Goal: Information Seeking & Learning: Understand process/instructions

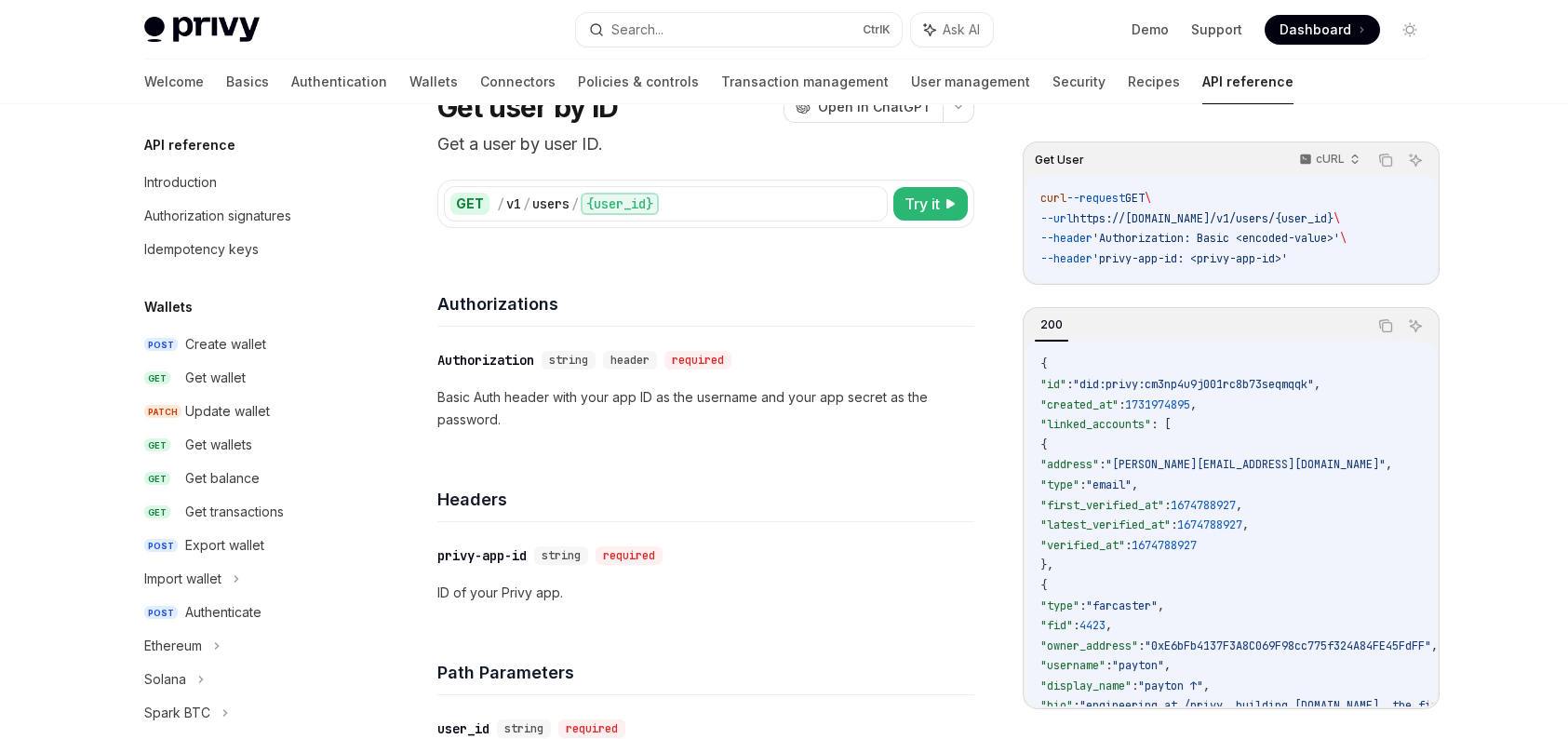
scroll to position [1345, 0]
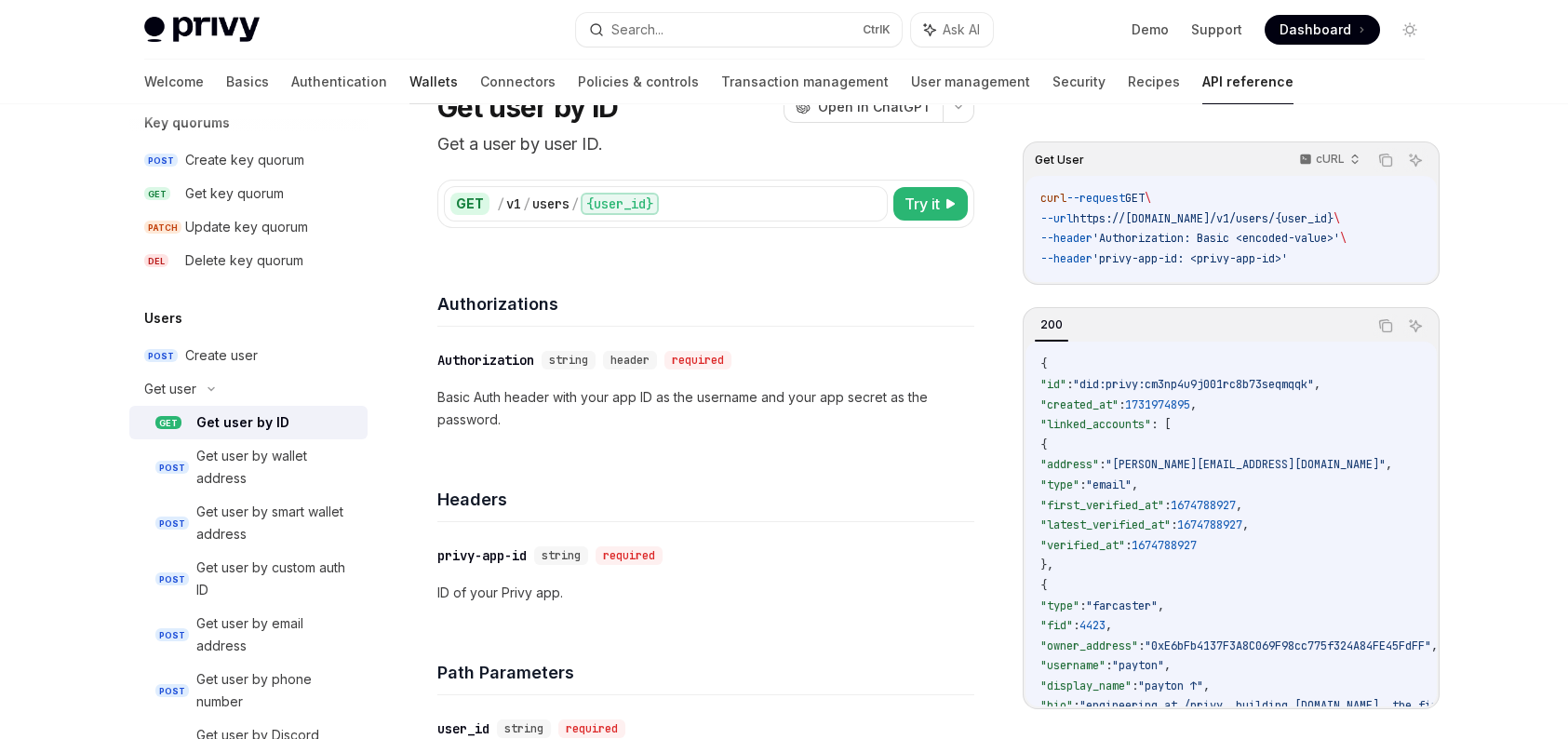
click at [409, 79] on link "Wallets" at bounding box center [433, 82] width 48 height 44
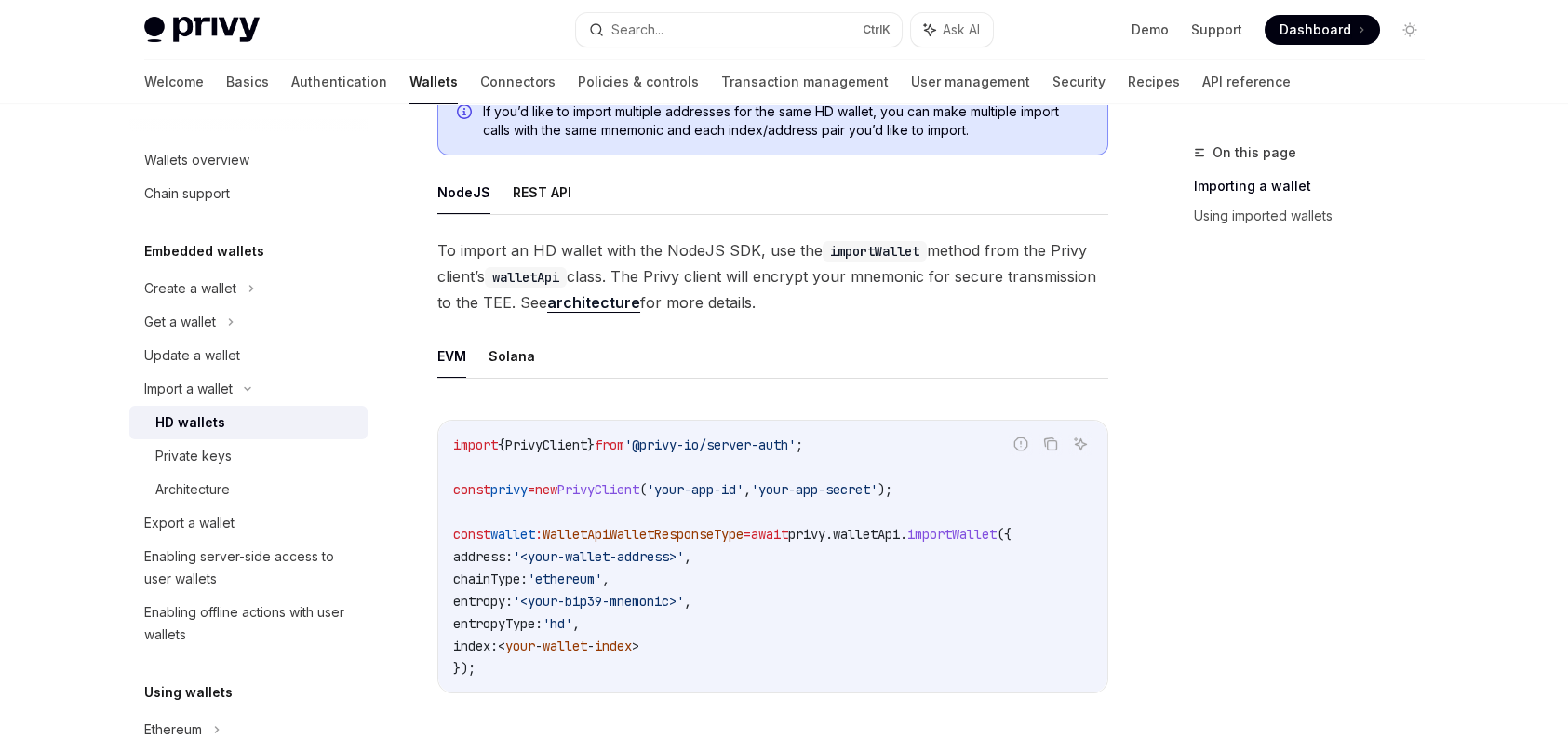
scroll to position [465, 0]
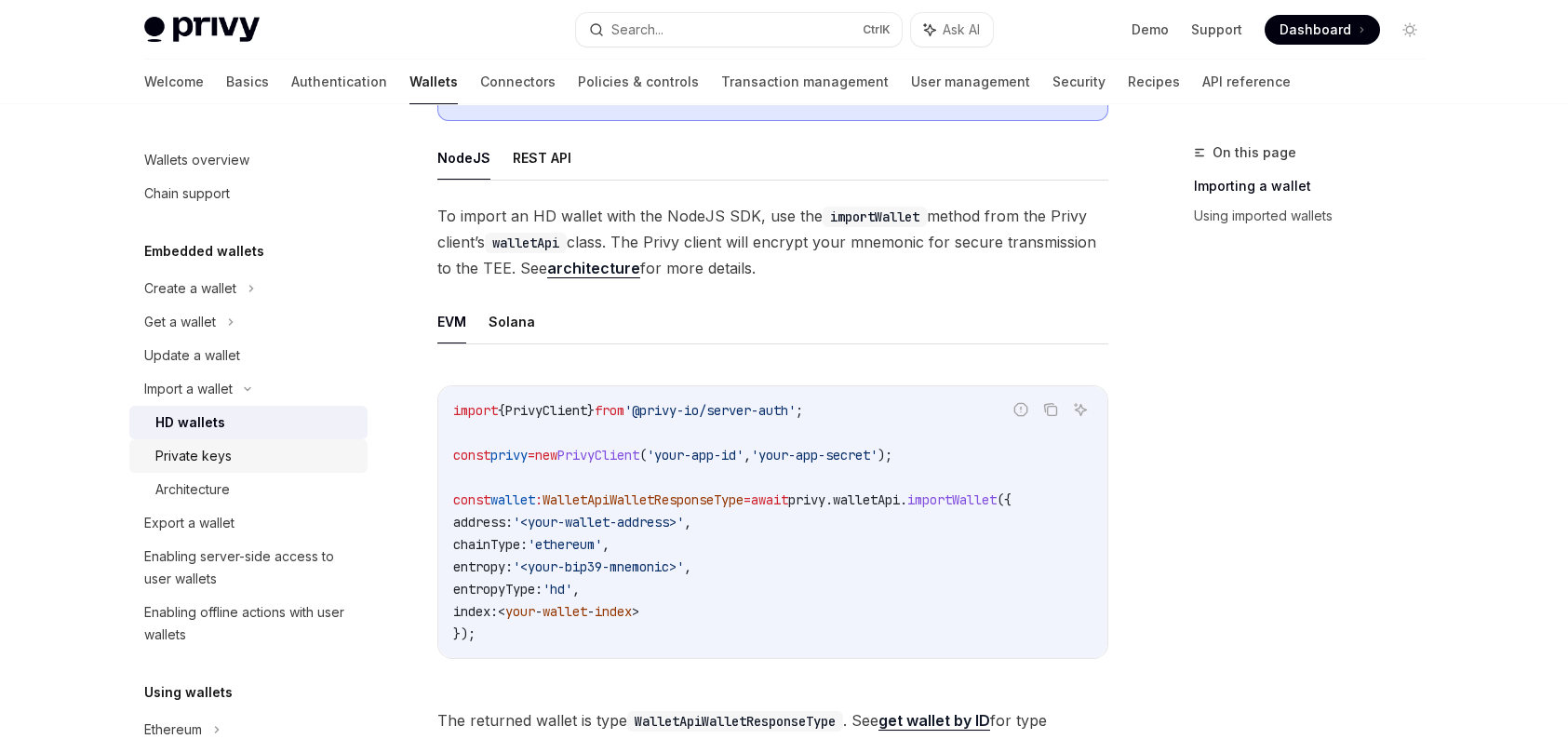
click at [272, 463] on div "Private keys" at bounding box center [256, 455] width 201 height 22
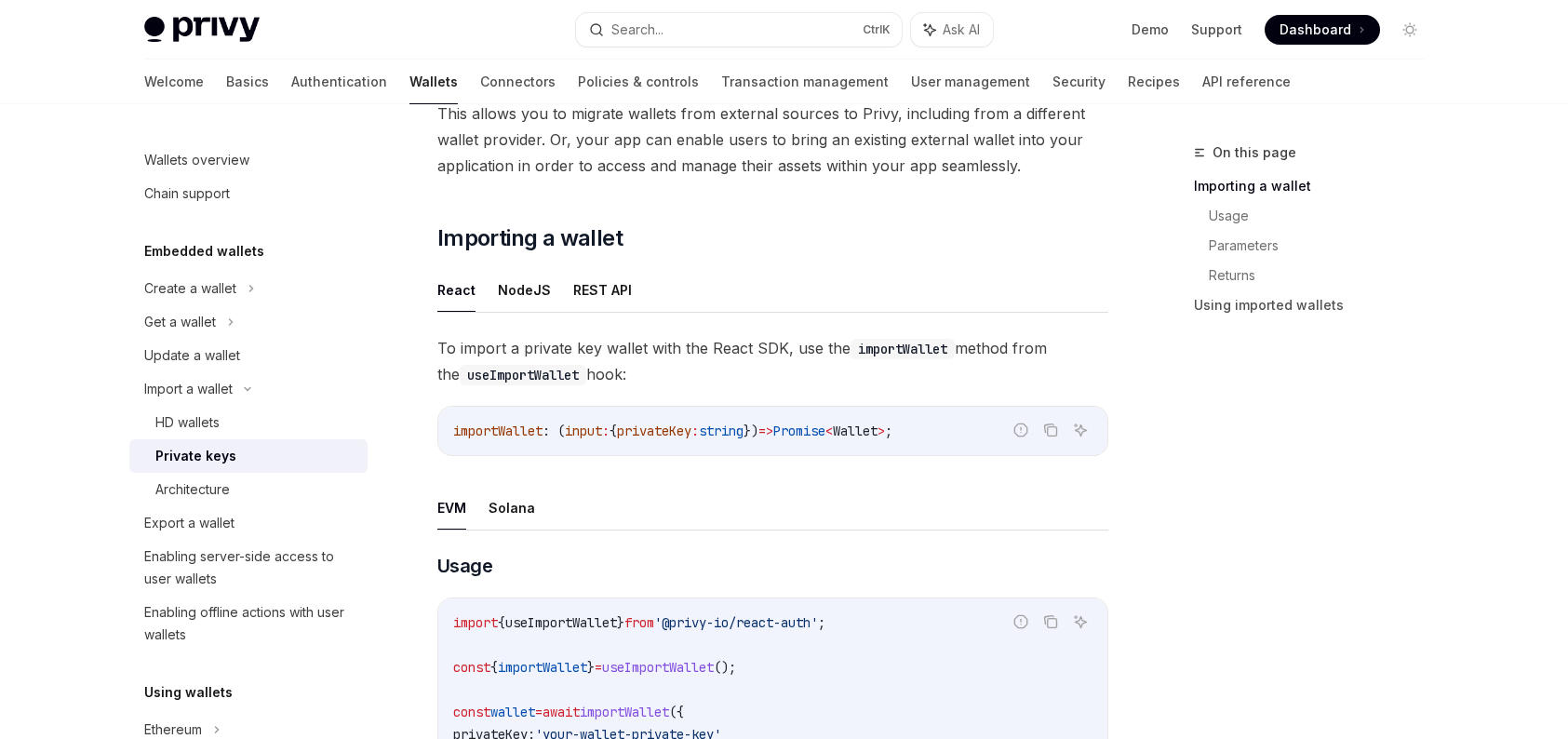
scroll to position [176, 0]
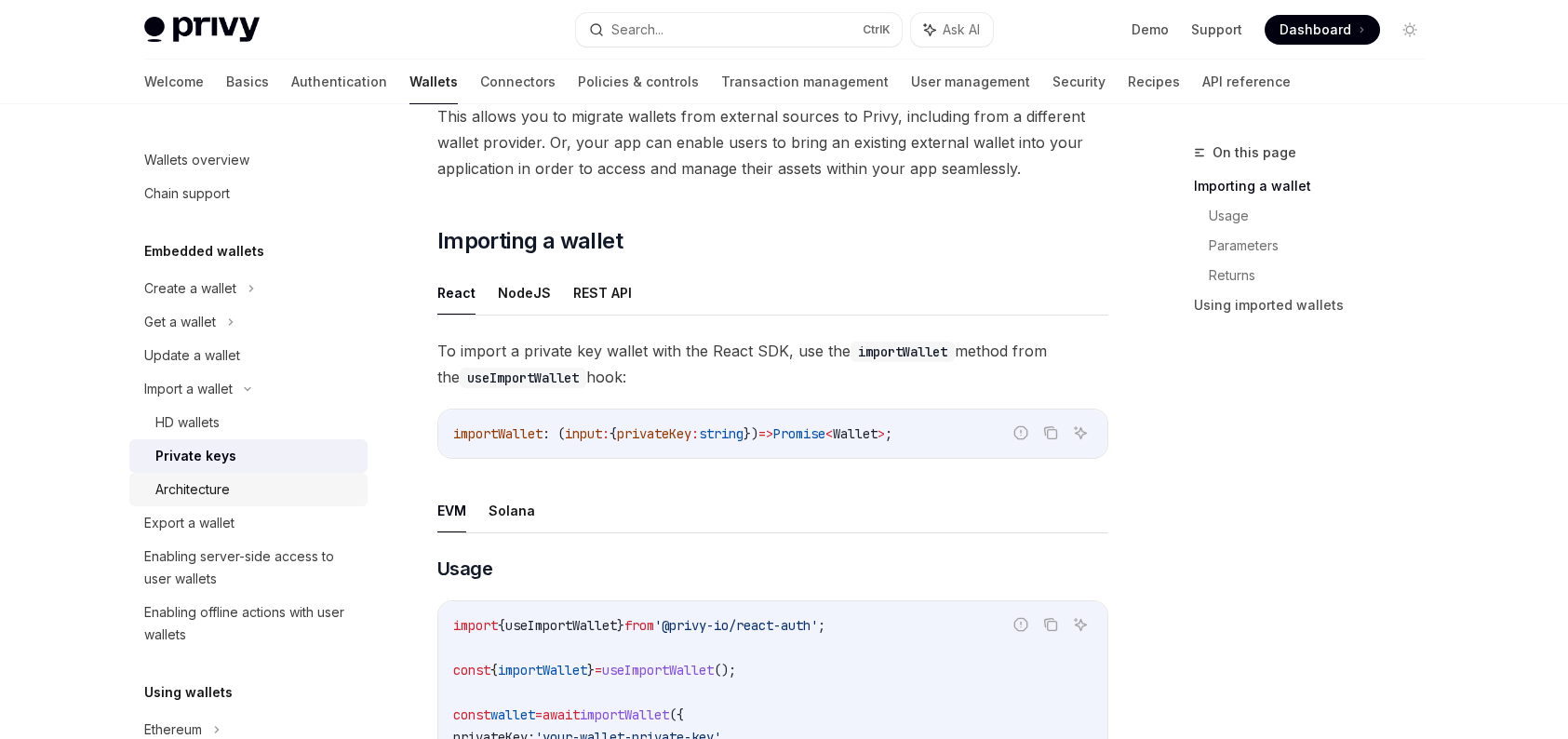
click at [160, 485] on div "Architecture" at bounding box center [192, 489] width 74 height 22
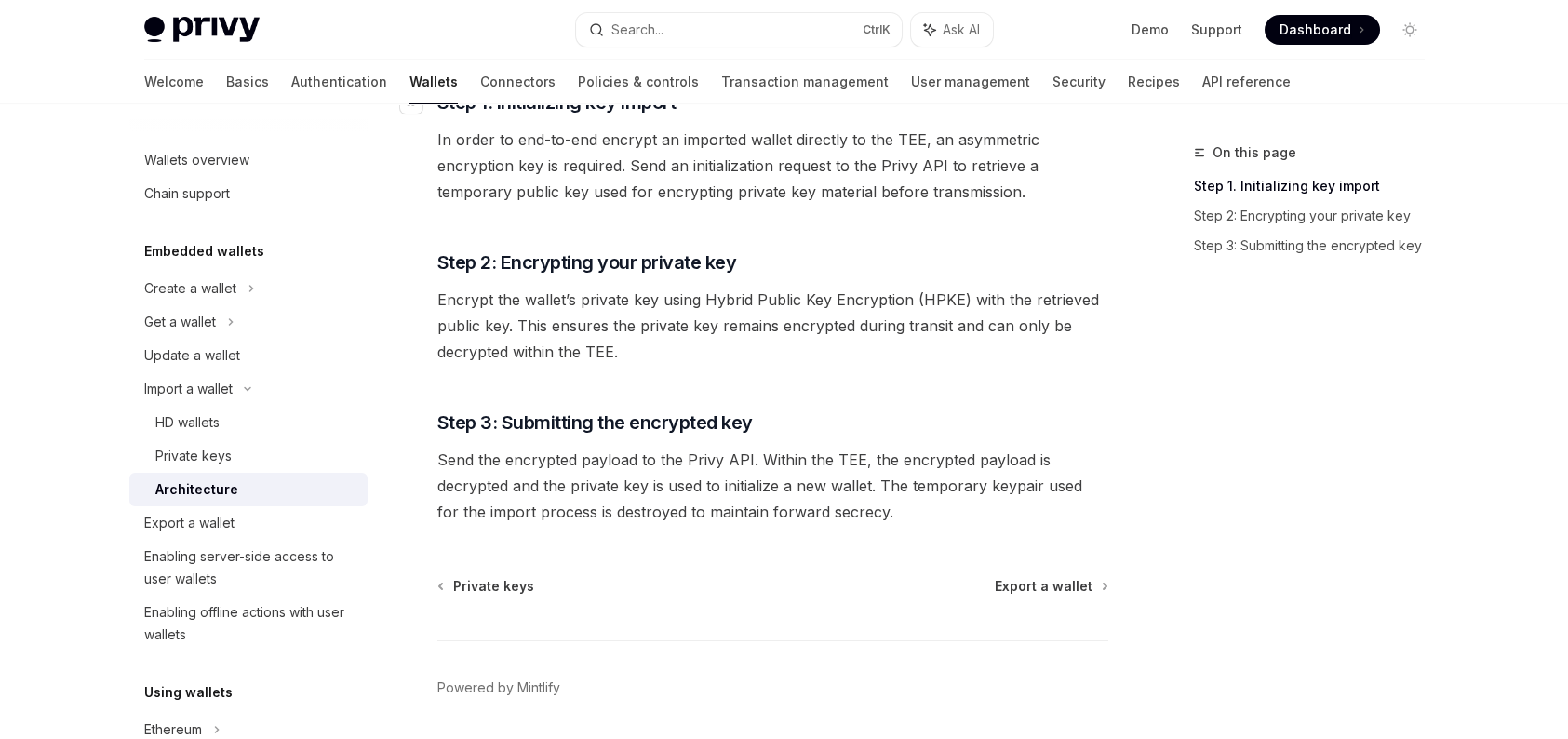
scroll to position [372, 0]
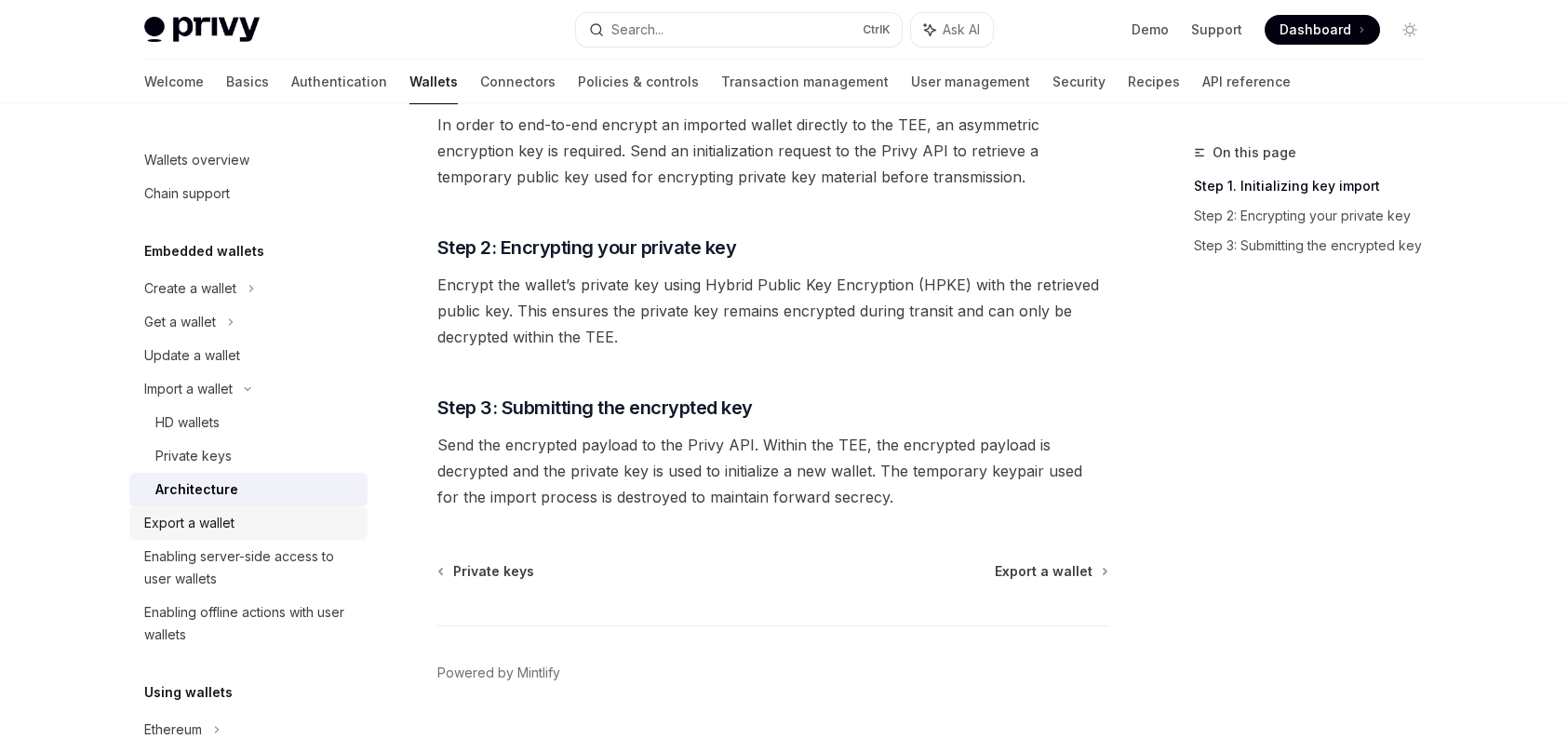
click at [251, 535] on link "Export a wallet" at bounding box center [248, 523] width 238 height 34
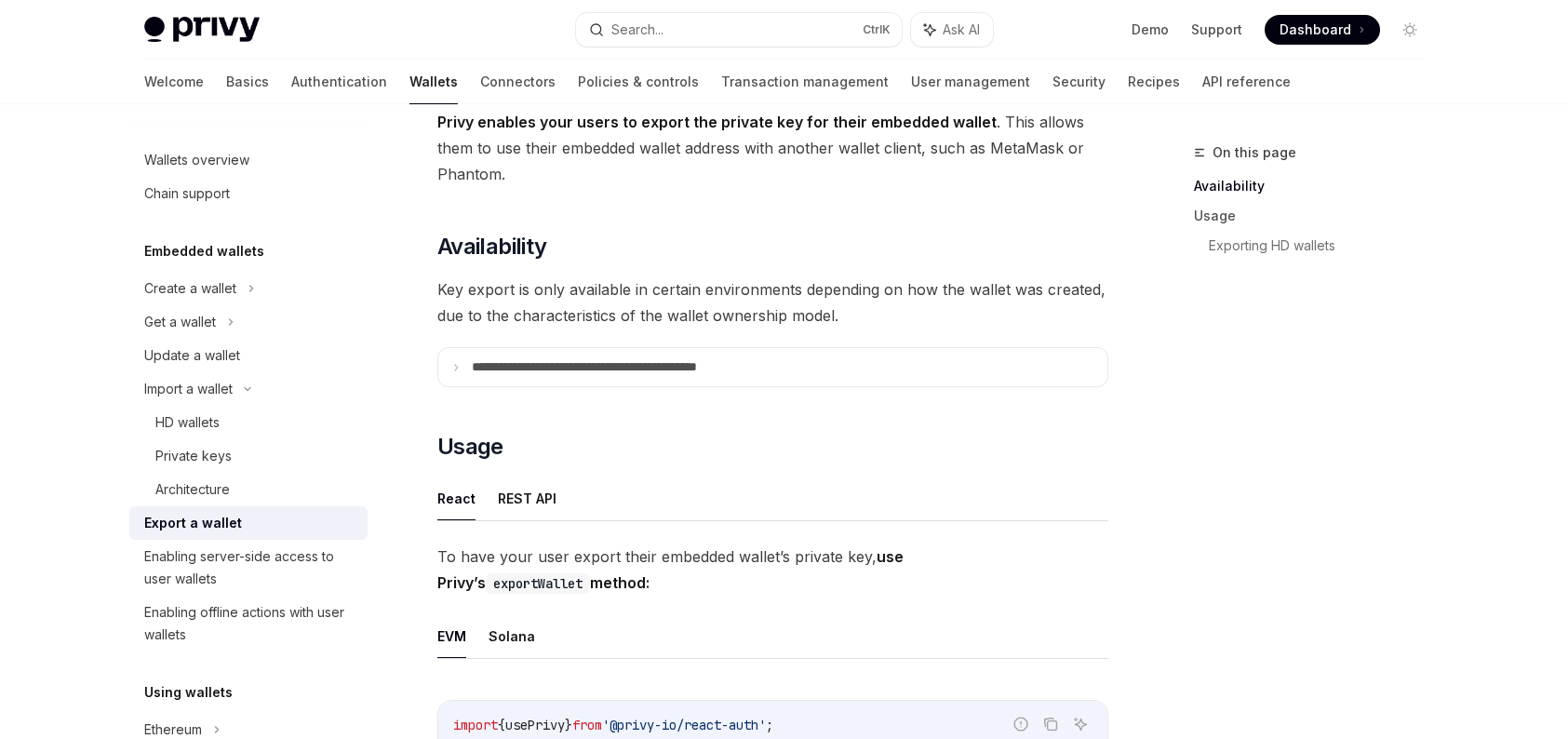
scroll to position [93, 0]
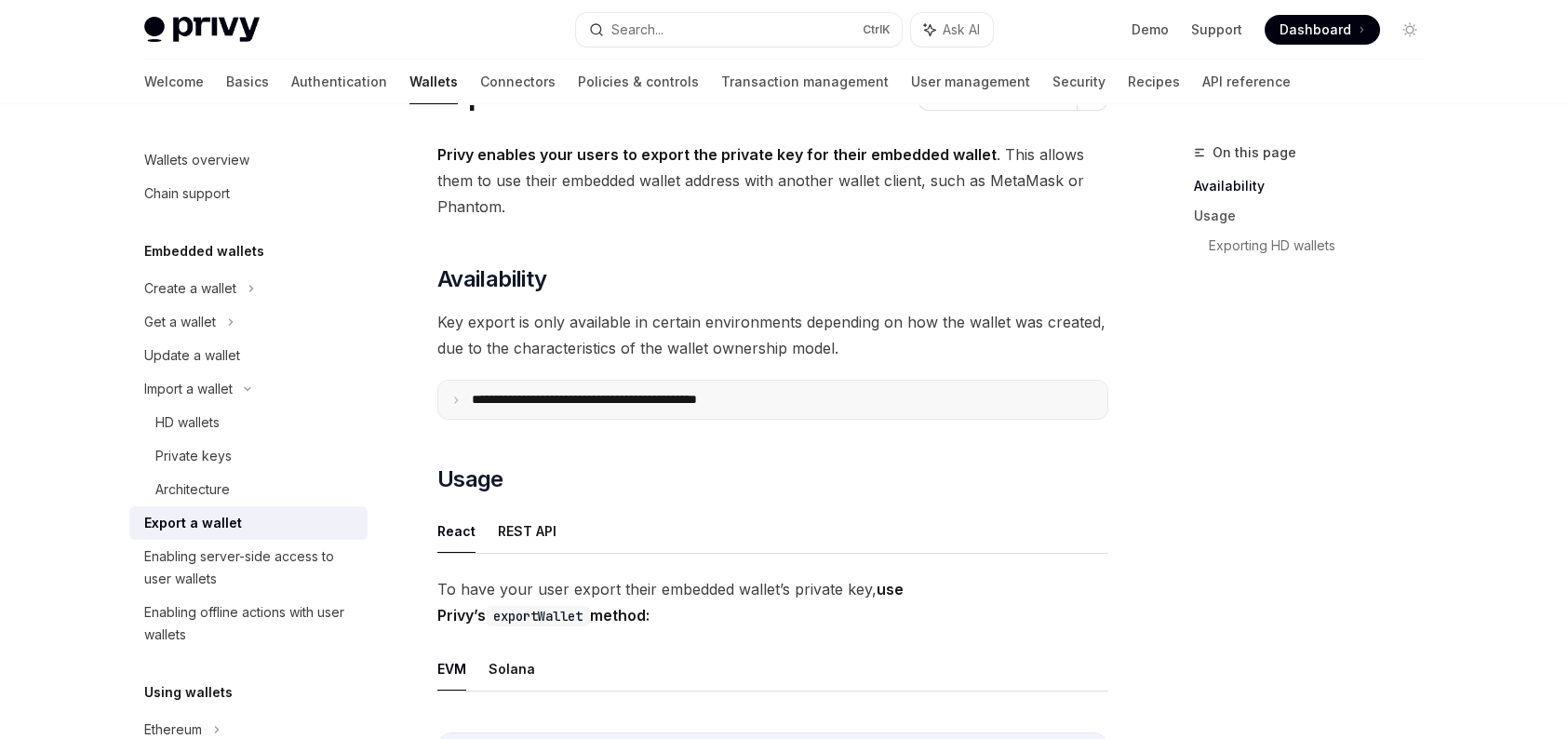
click at [766, 416] on summary "**********" at bounding box center [772, 399] width 669 height 39
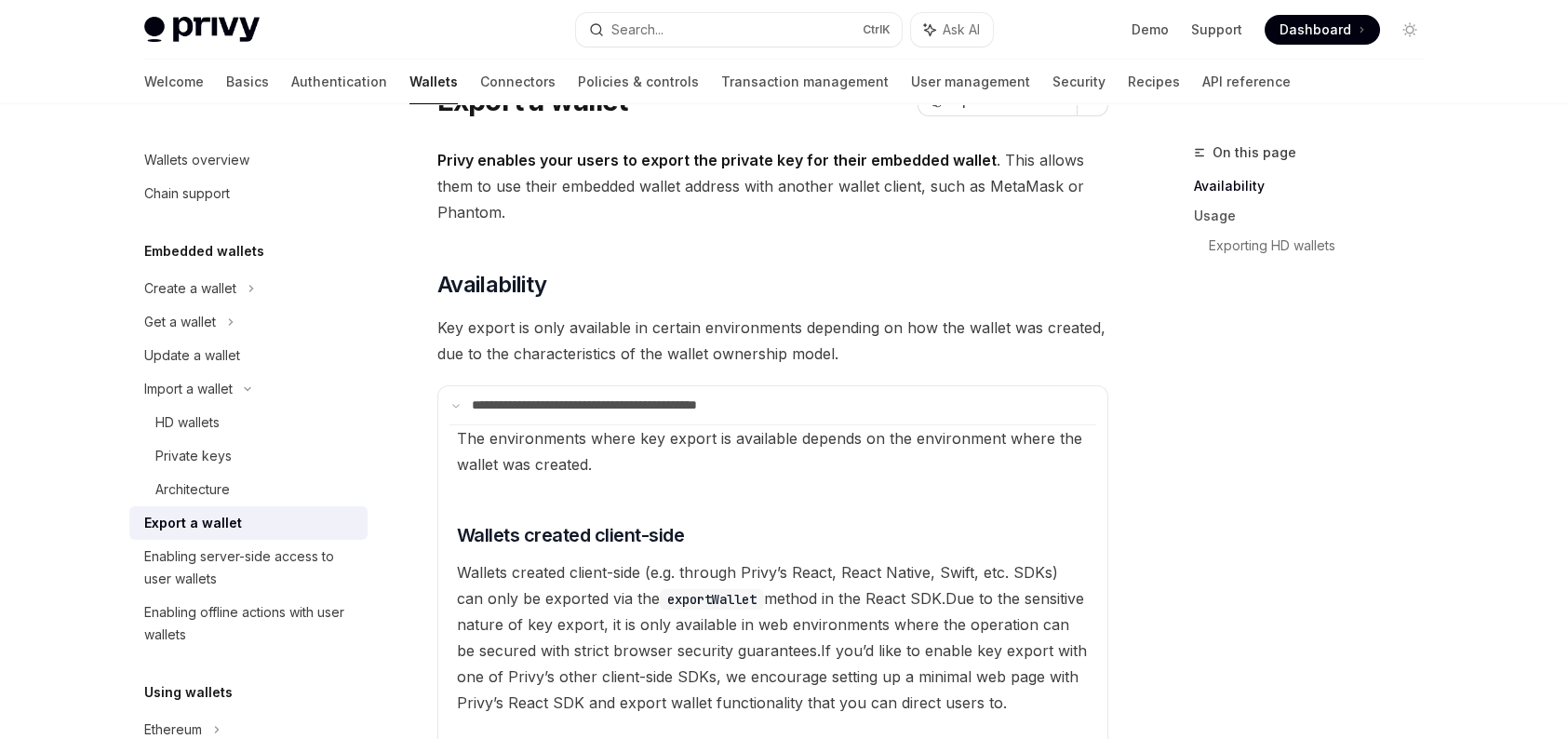
scroll to position [0, 0]
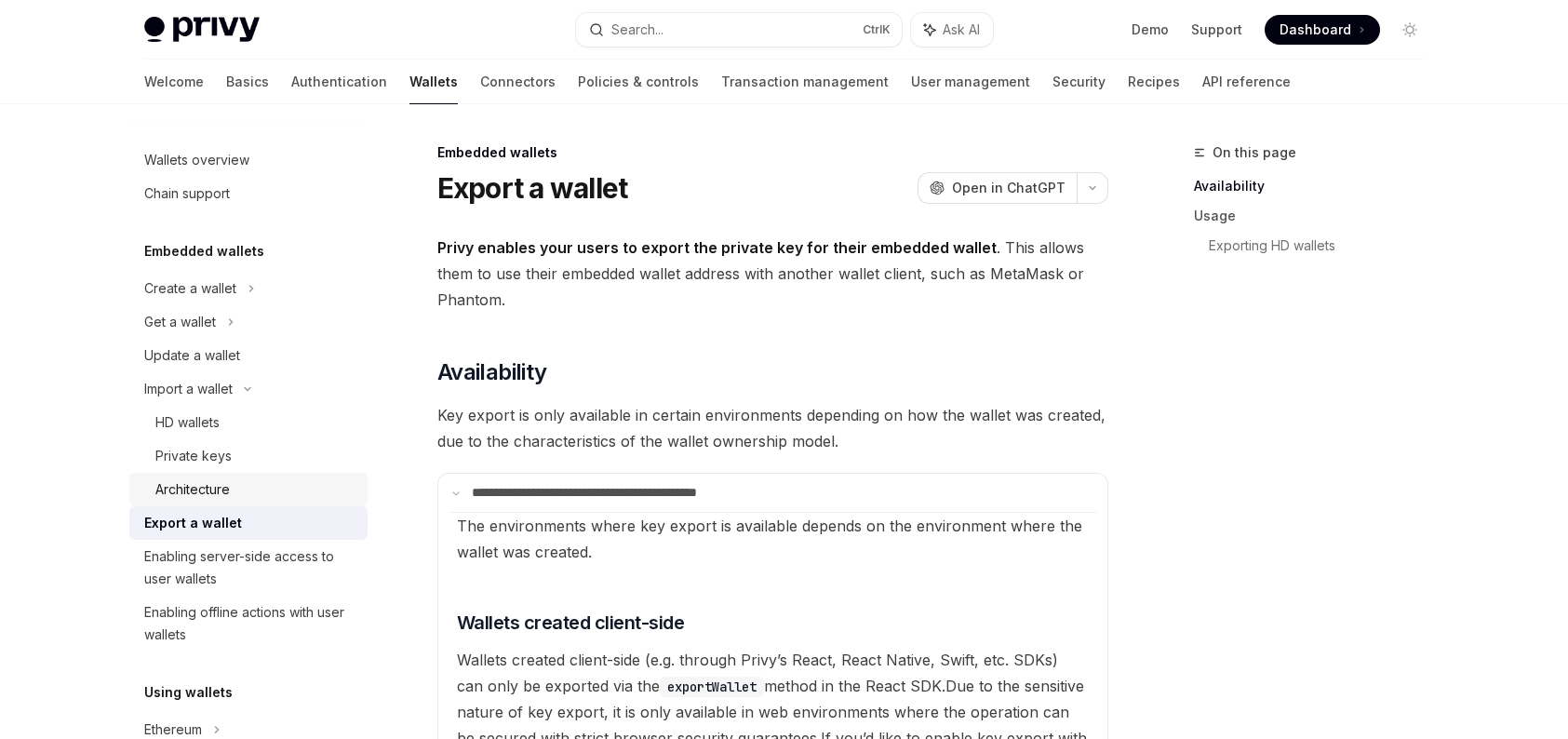
click at [270, 499] on div "Architecture" at bounding box center [256, 489] width 201 height 22
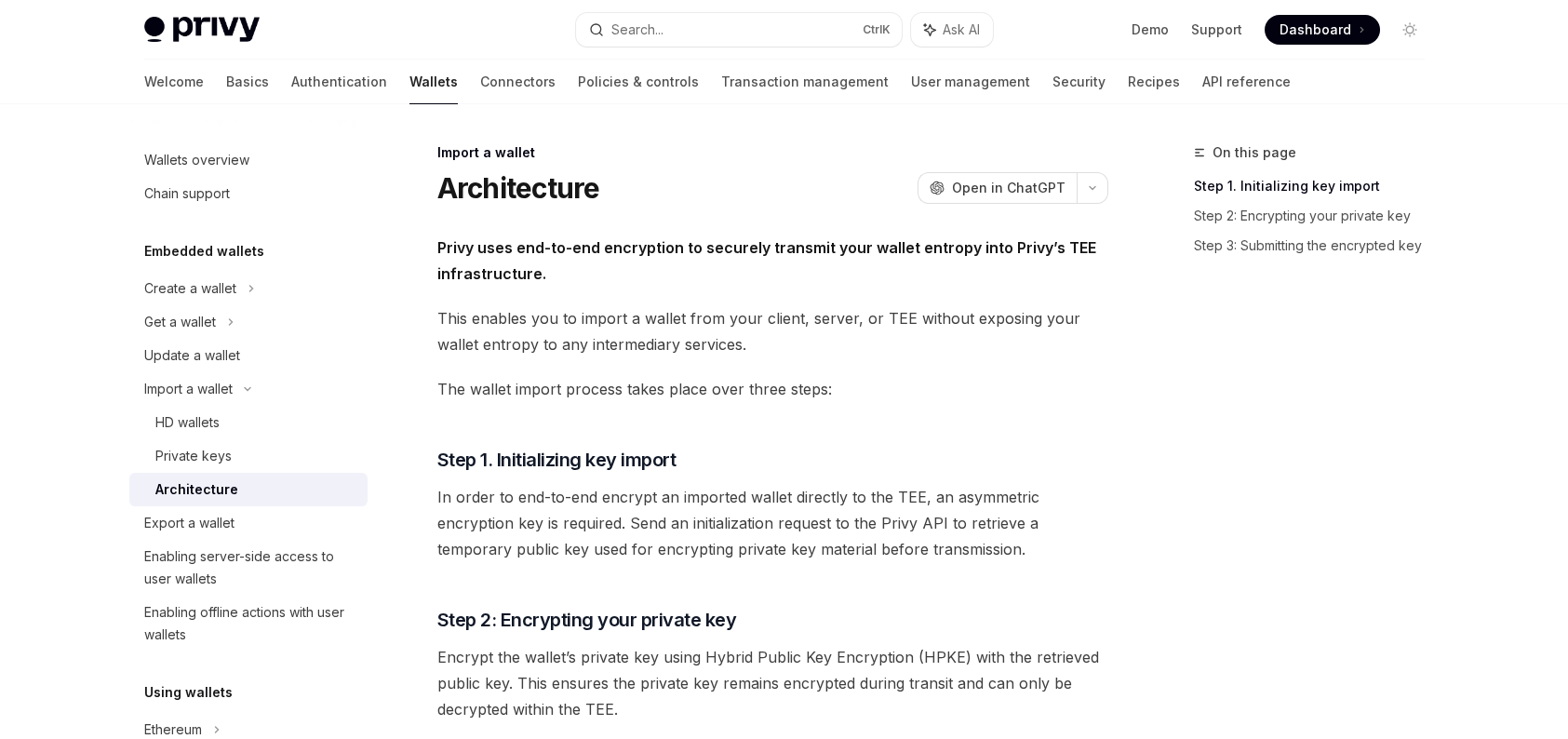
click at [236, 503] on link "Architecture" at bounding box center [248, 489] width 238 height 34
click at [238, 521] on div "Export a wallet" at bounding box center [250, 522] width 212 height 22
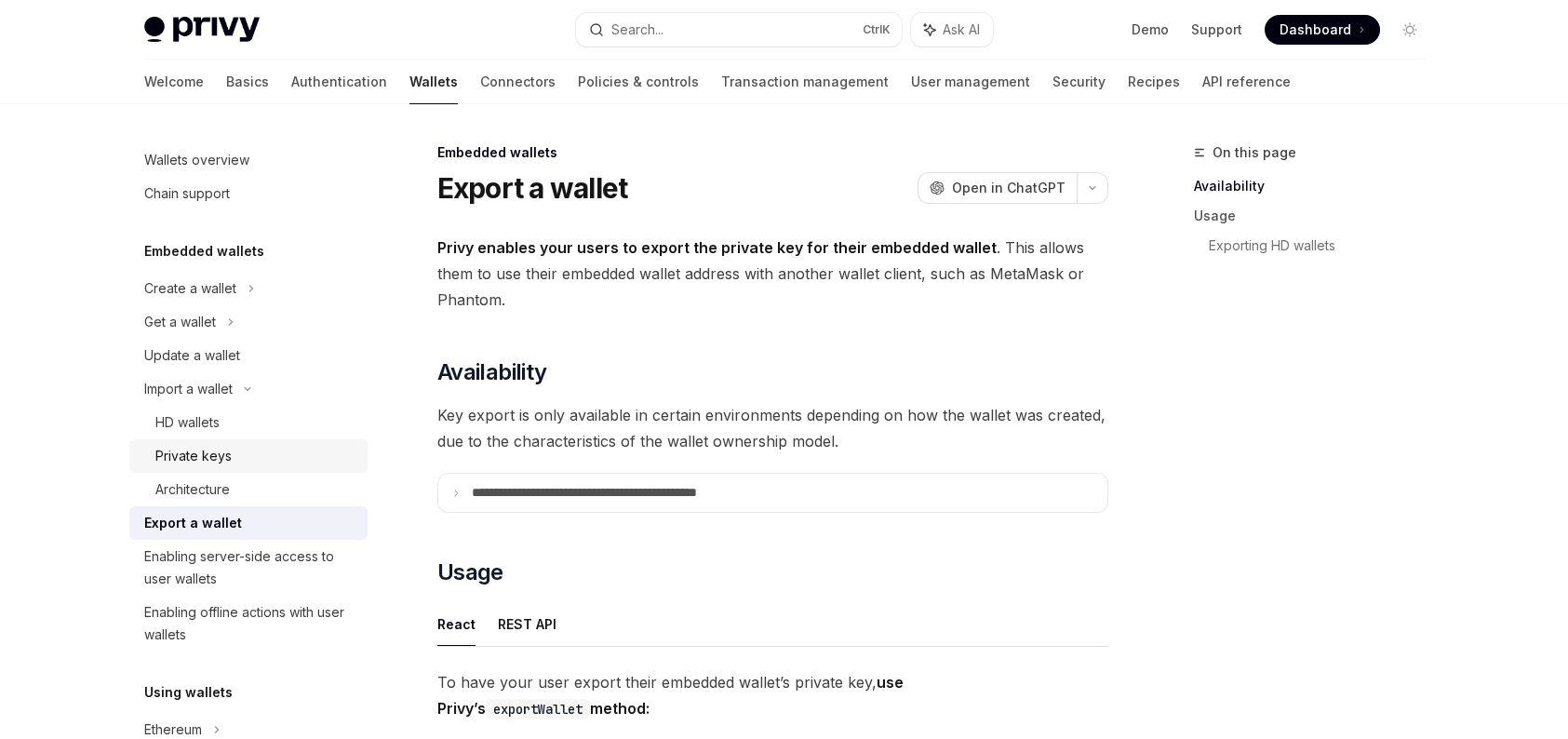
click at [264, 446] on div "Private keys" at bounding box center [256, 455] width 201 height 22
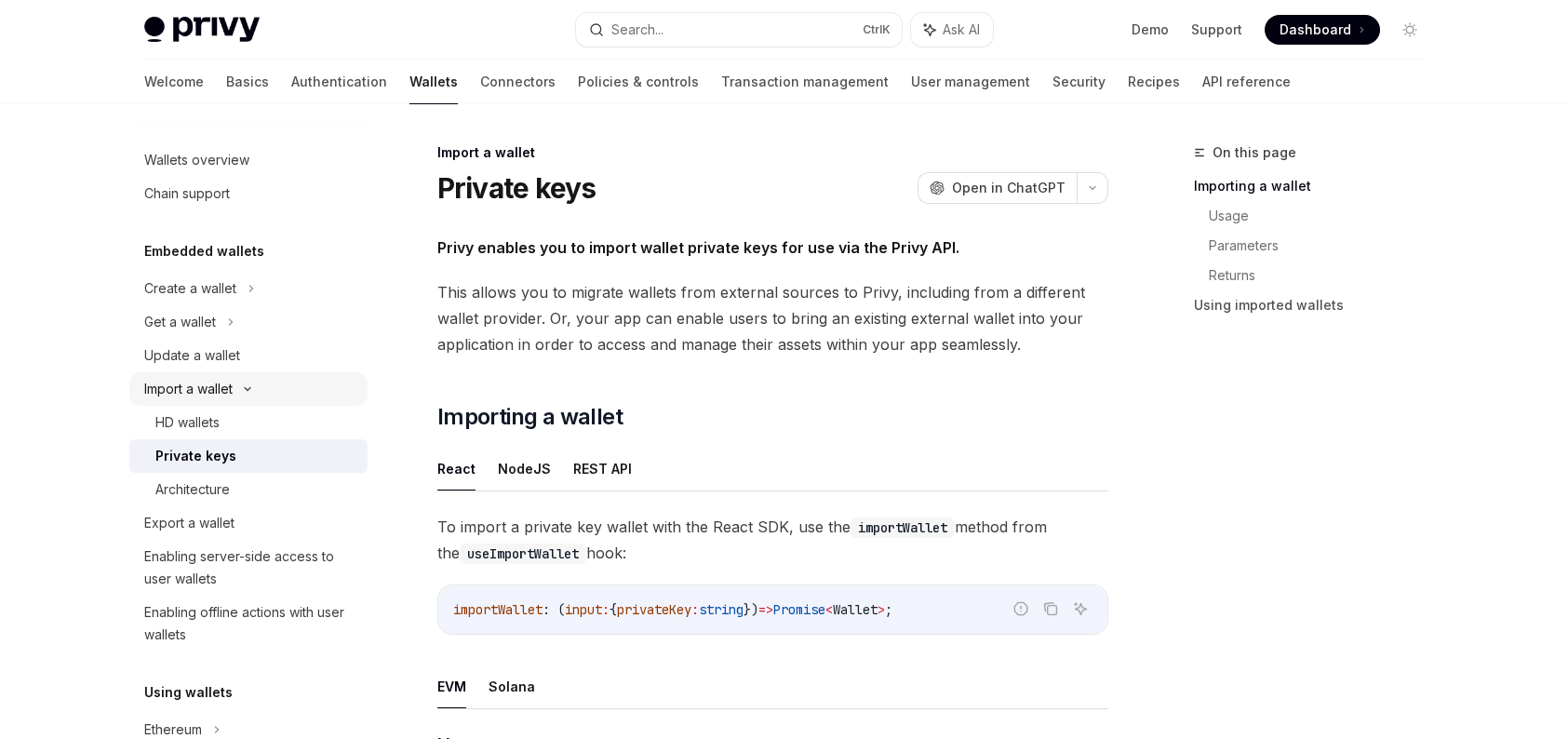
click at [153, 392] on div "Import a wallet" at bounding box center [188, 388] width 89 height 22
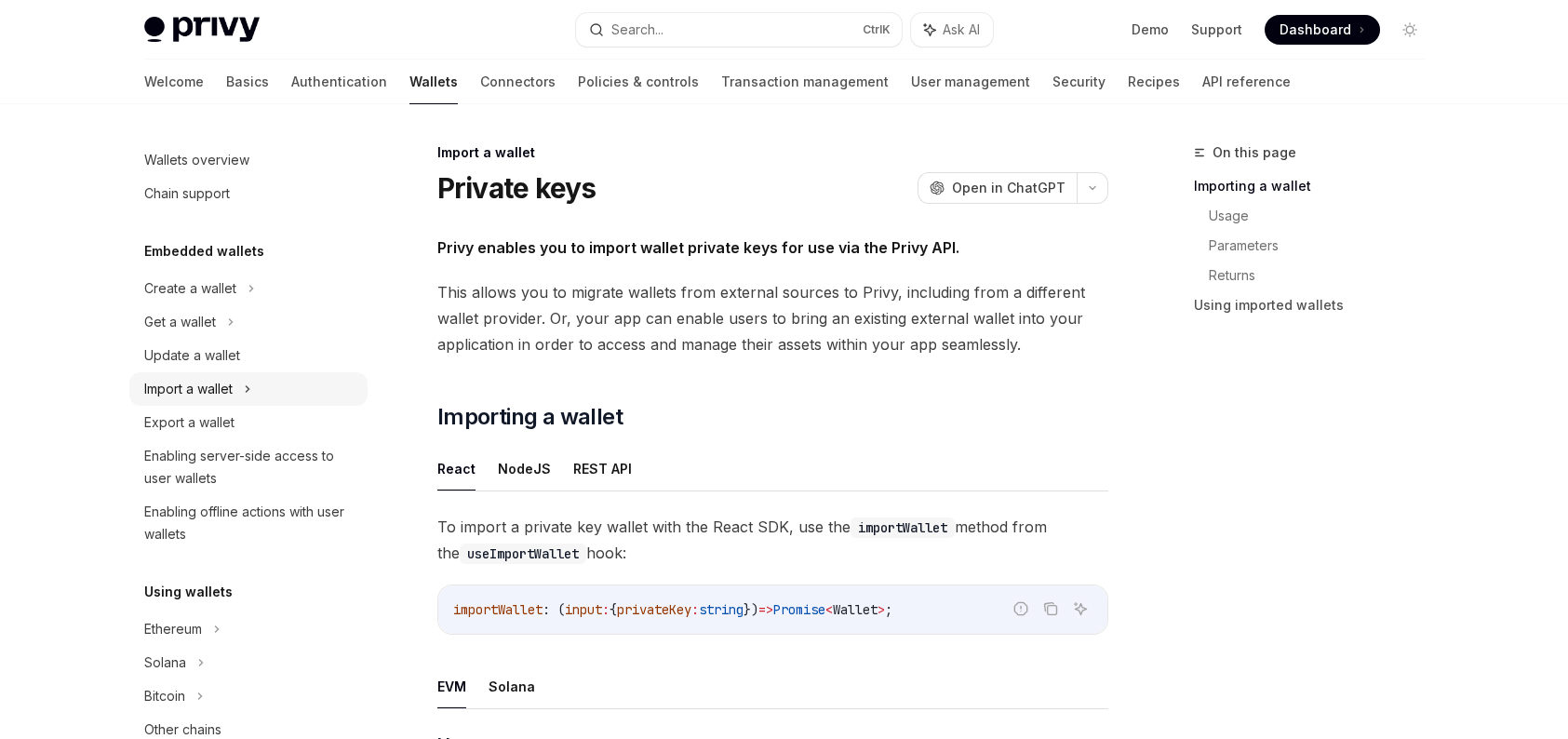
click at [153, 392] on div "Import a wallet" at bounding box center [188, 388] width 89 height 22
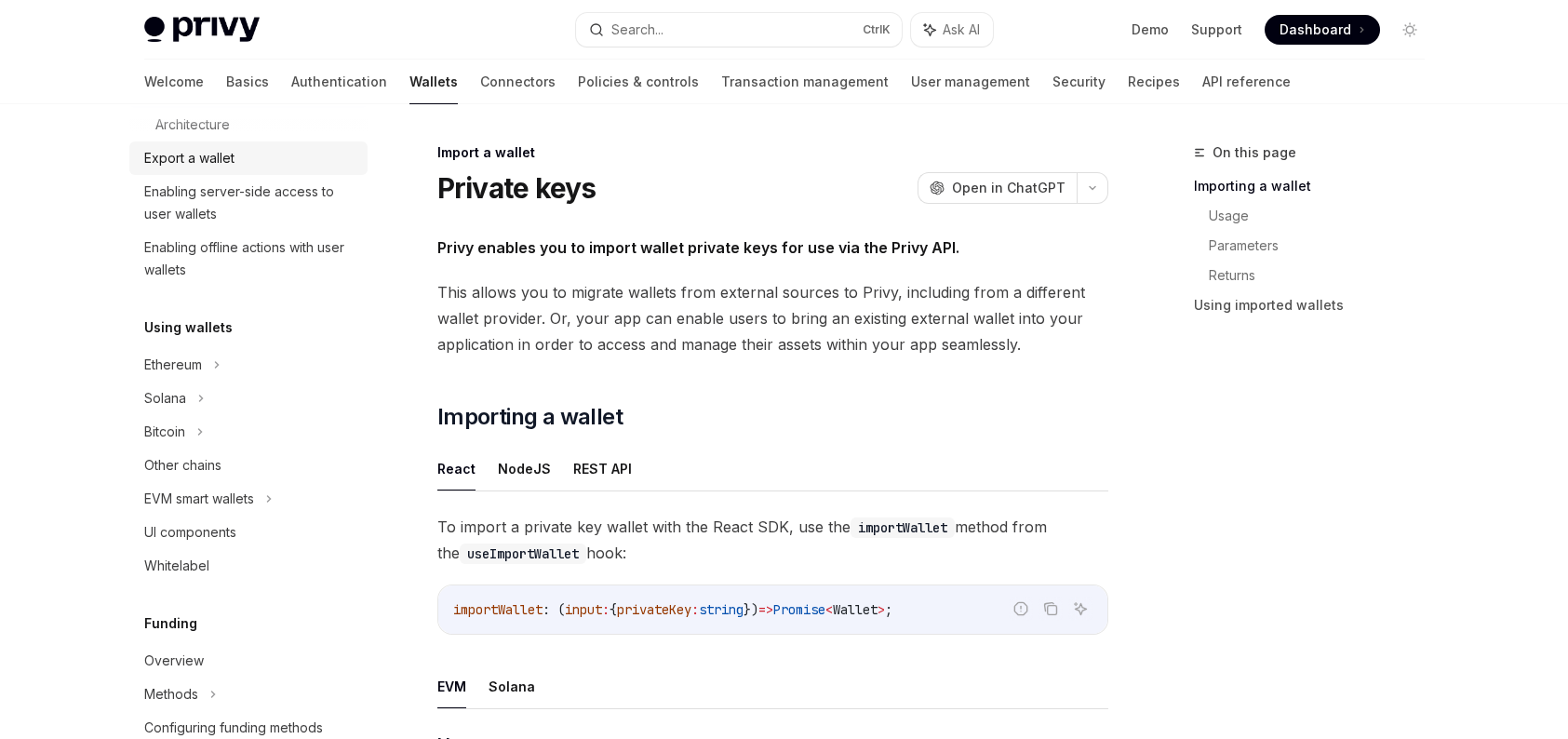
scroll to position [372, 0]
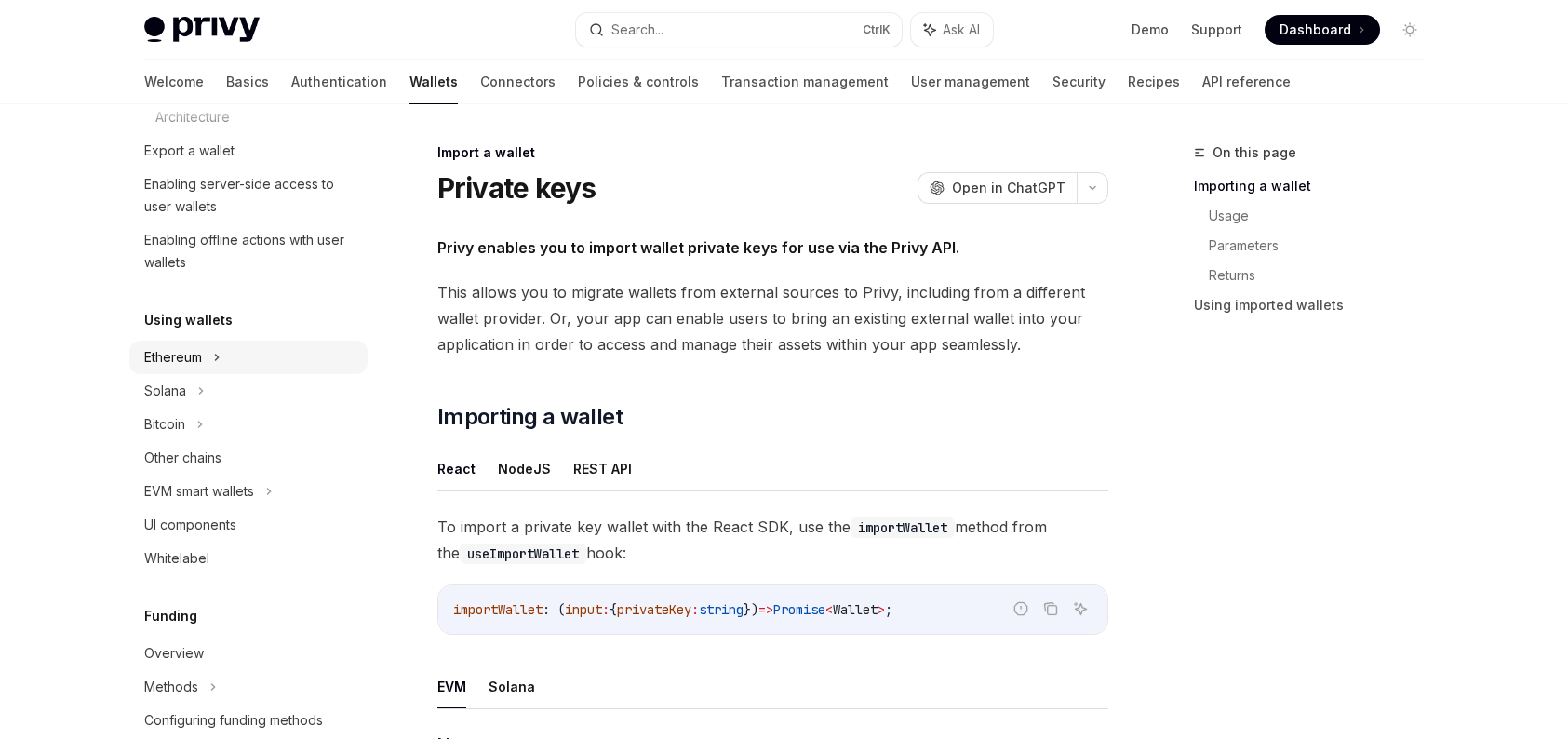
click at [205, 362] on div "Ethereum" at bounding box center [248, 357] width 238 height 34
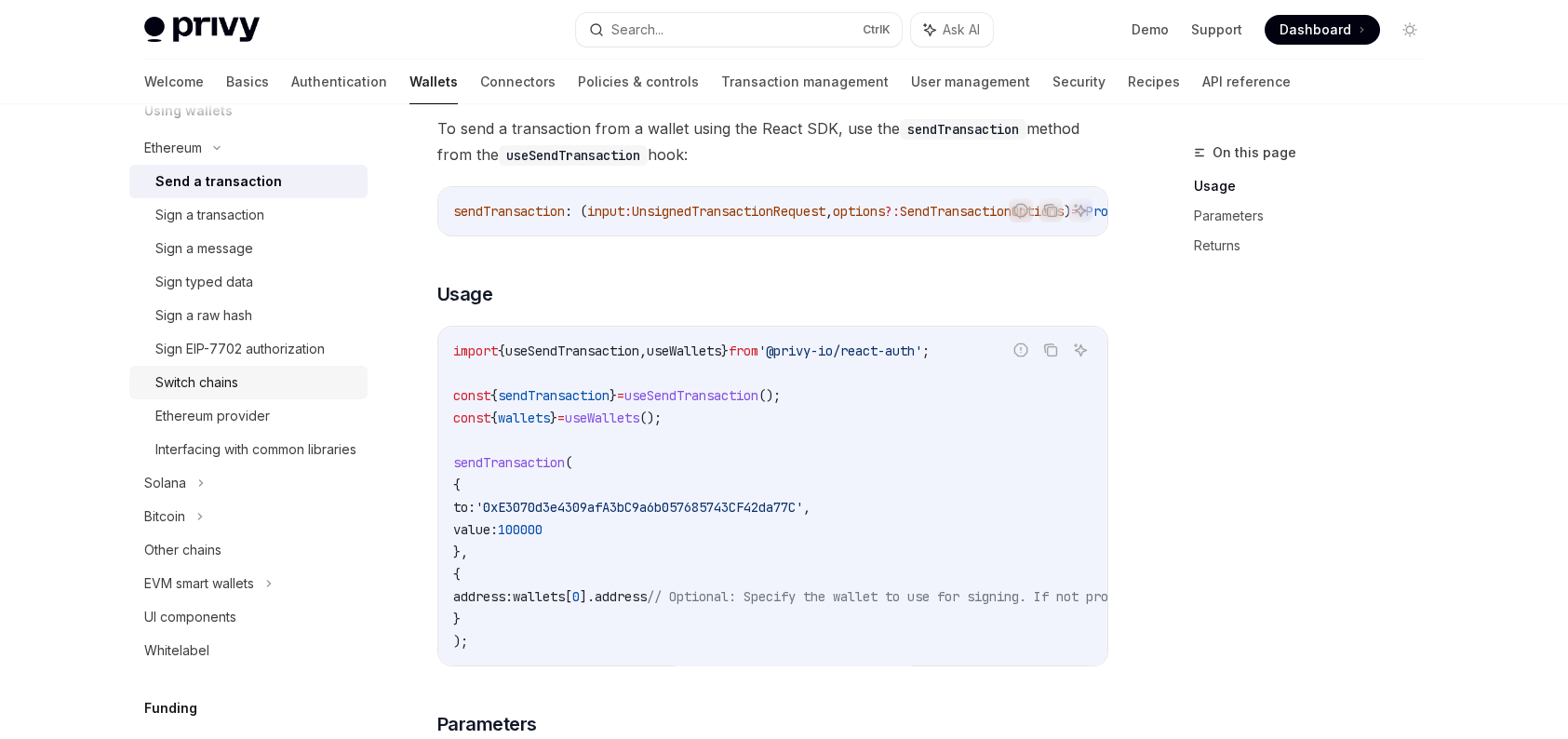
scroll to position [651, 0]
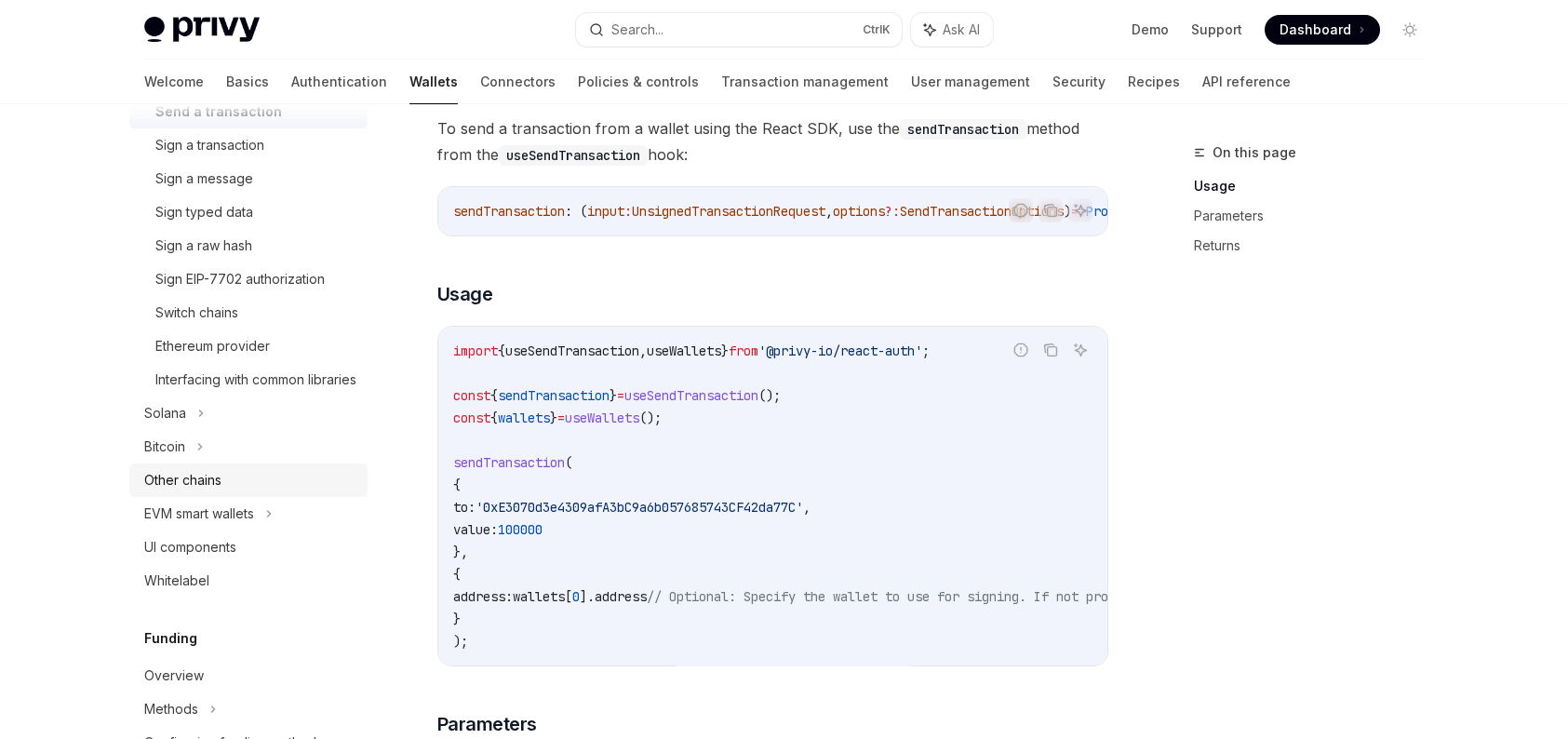
click at [253, 497] on link "Other chains" at bounding box center [248, 479] width 238 height 34
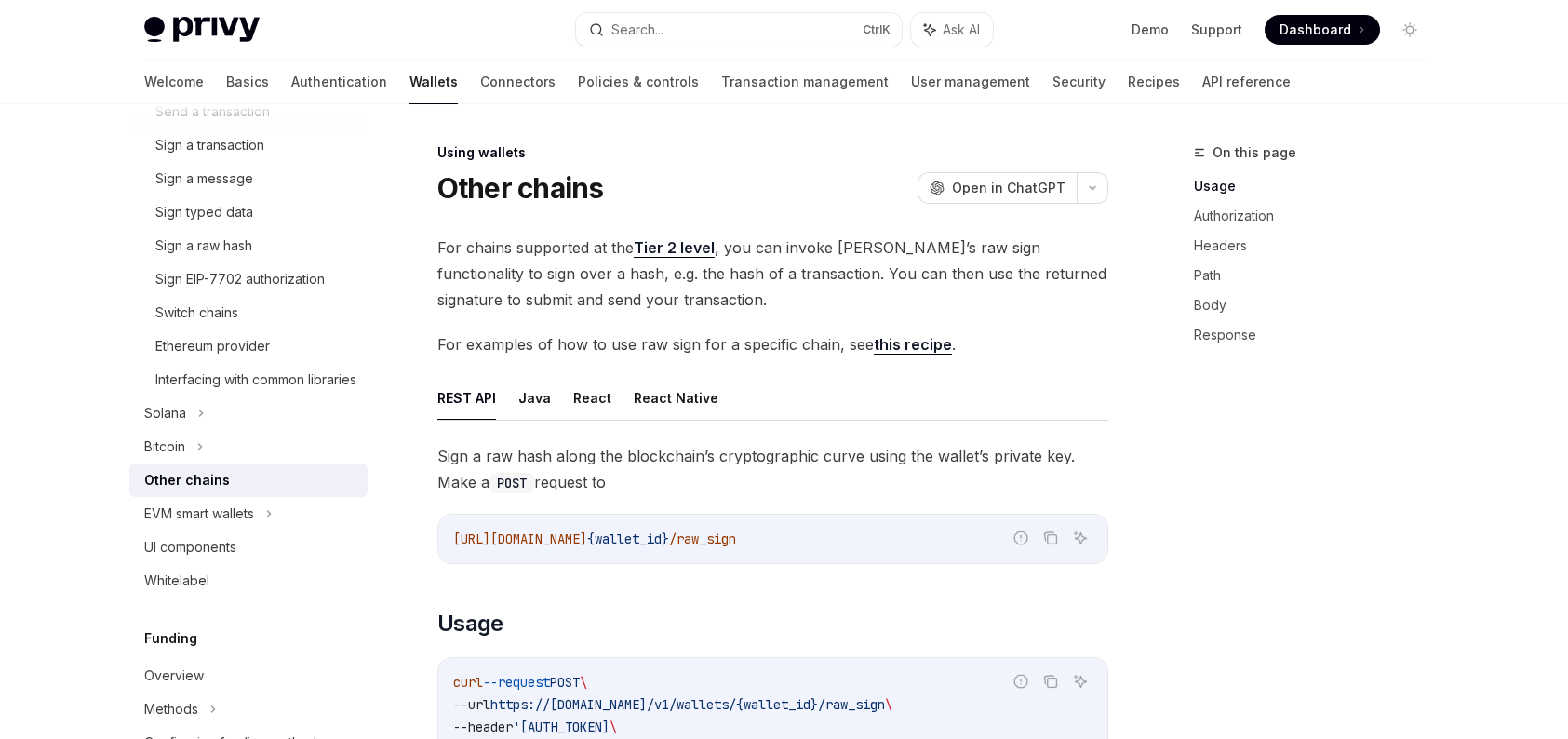
click at [701, 255] on link "Tier 2 level" at bounding box center [674, 248] width 81 height 19
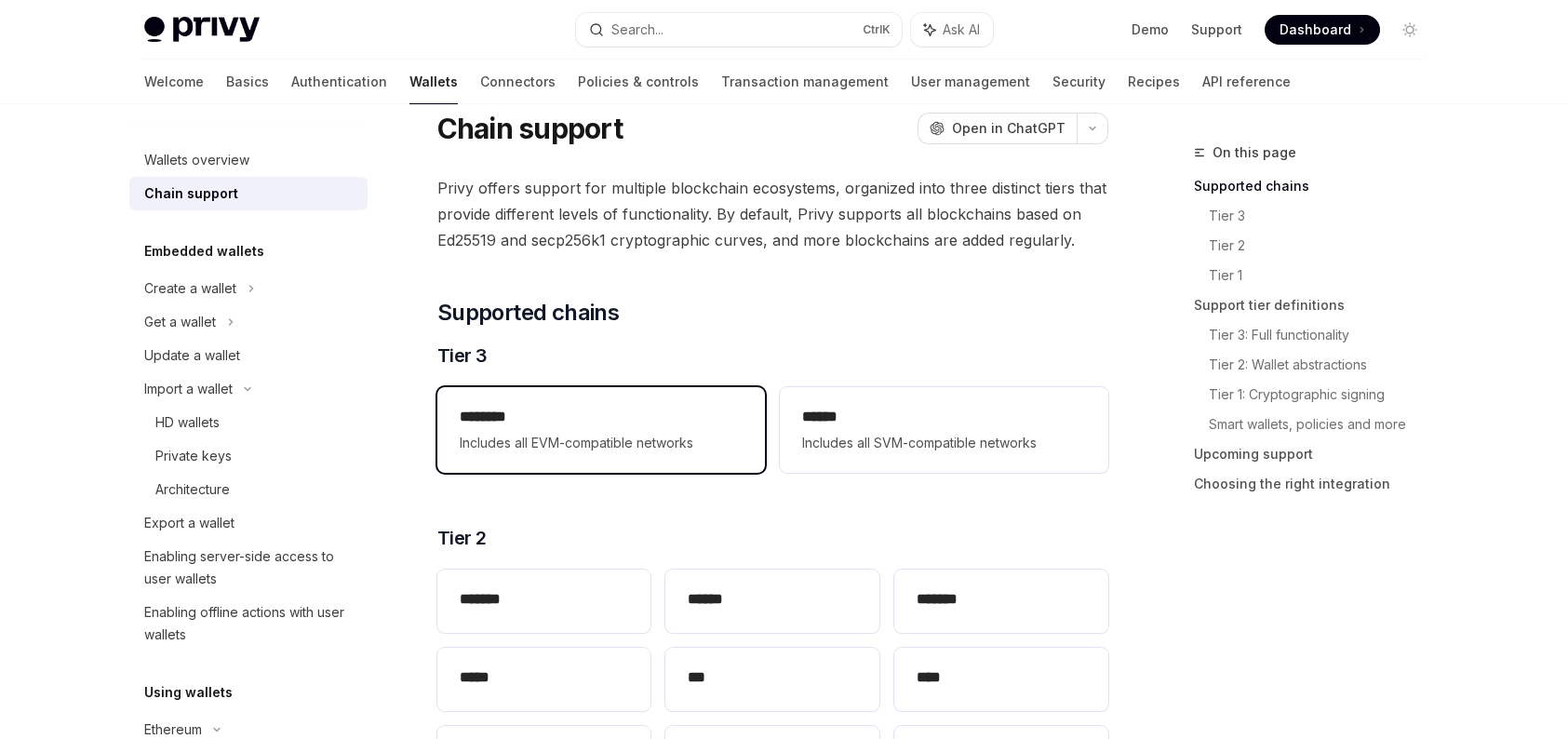
scroll to position [186, 0]
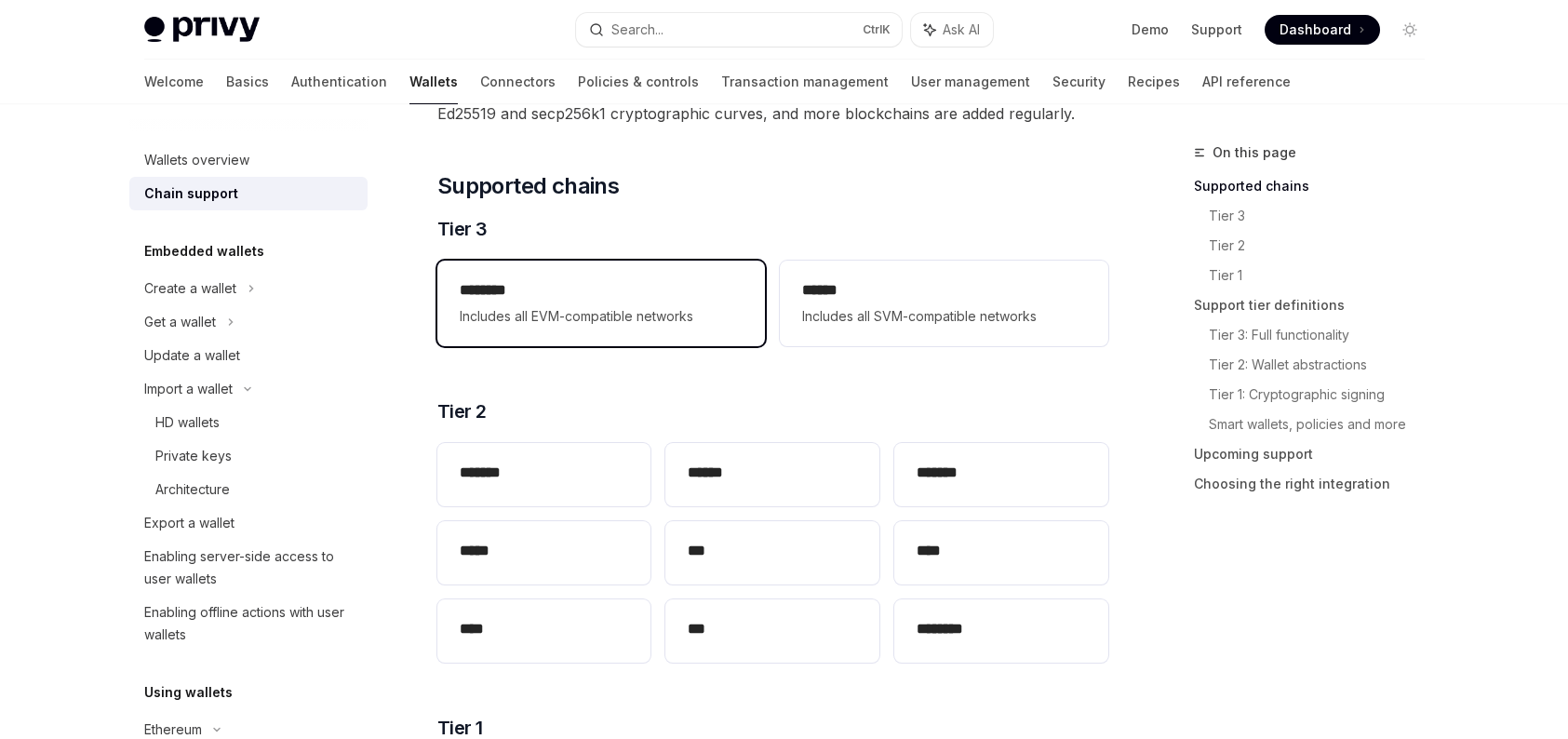
click at [648, 267] on div "******** Includes all EVM-compatible networks" at bounding box center [600, 303] width 327 height 86
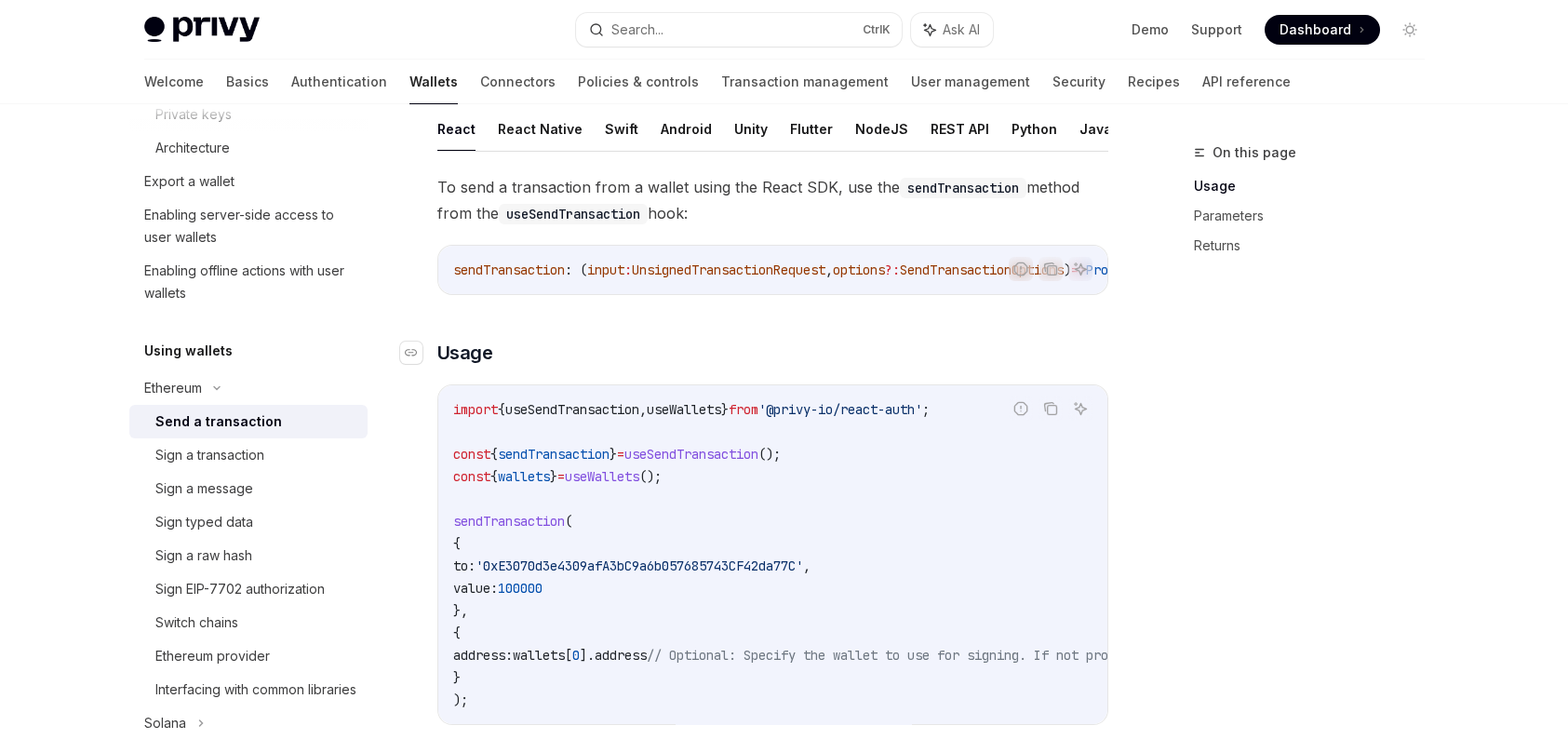
scroll to position [372, 0]
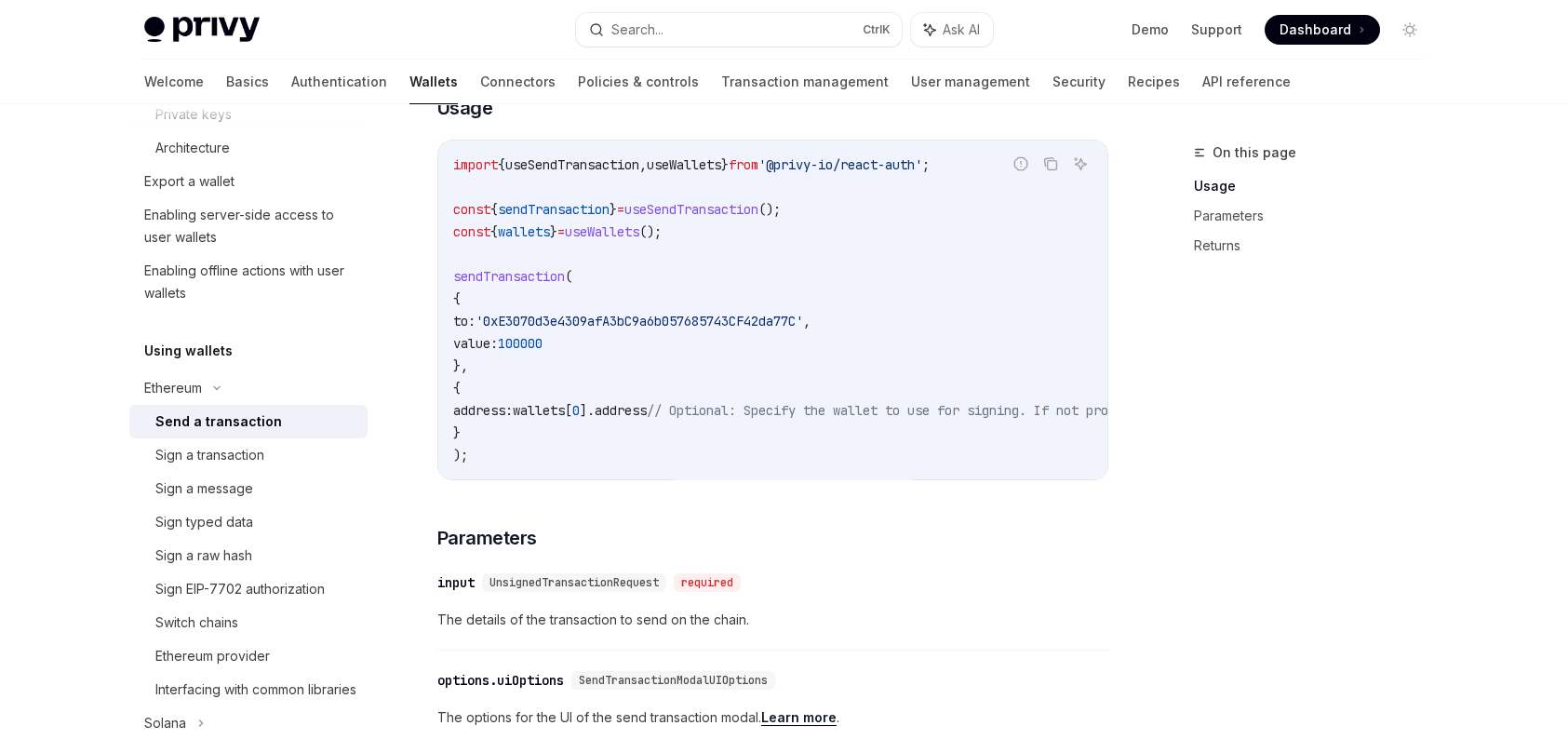
click at [208, 415] on div "Send a transaction" at bounding box center [218, 421] width 126 height 22
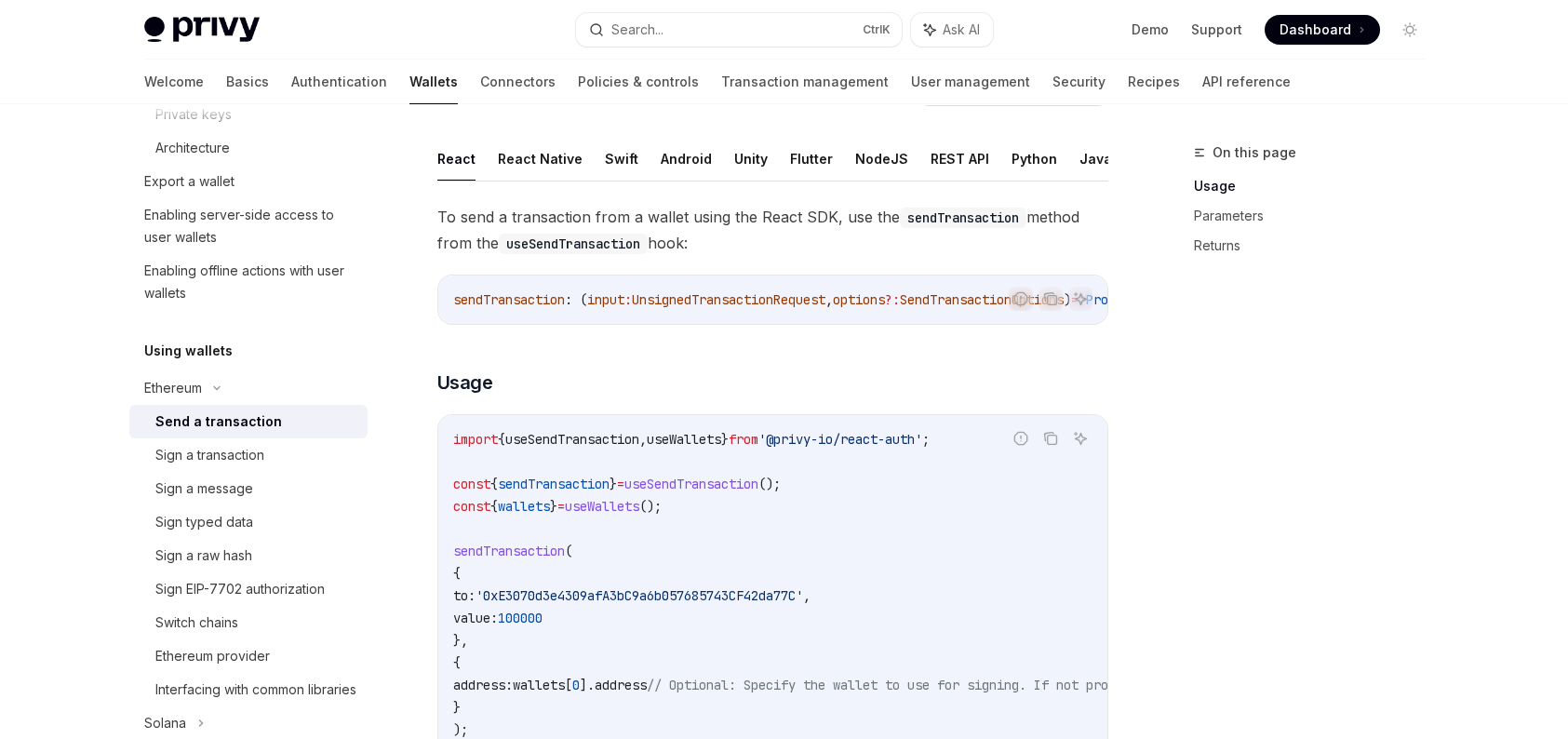
scroll to position [93, 0]
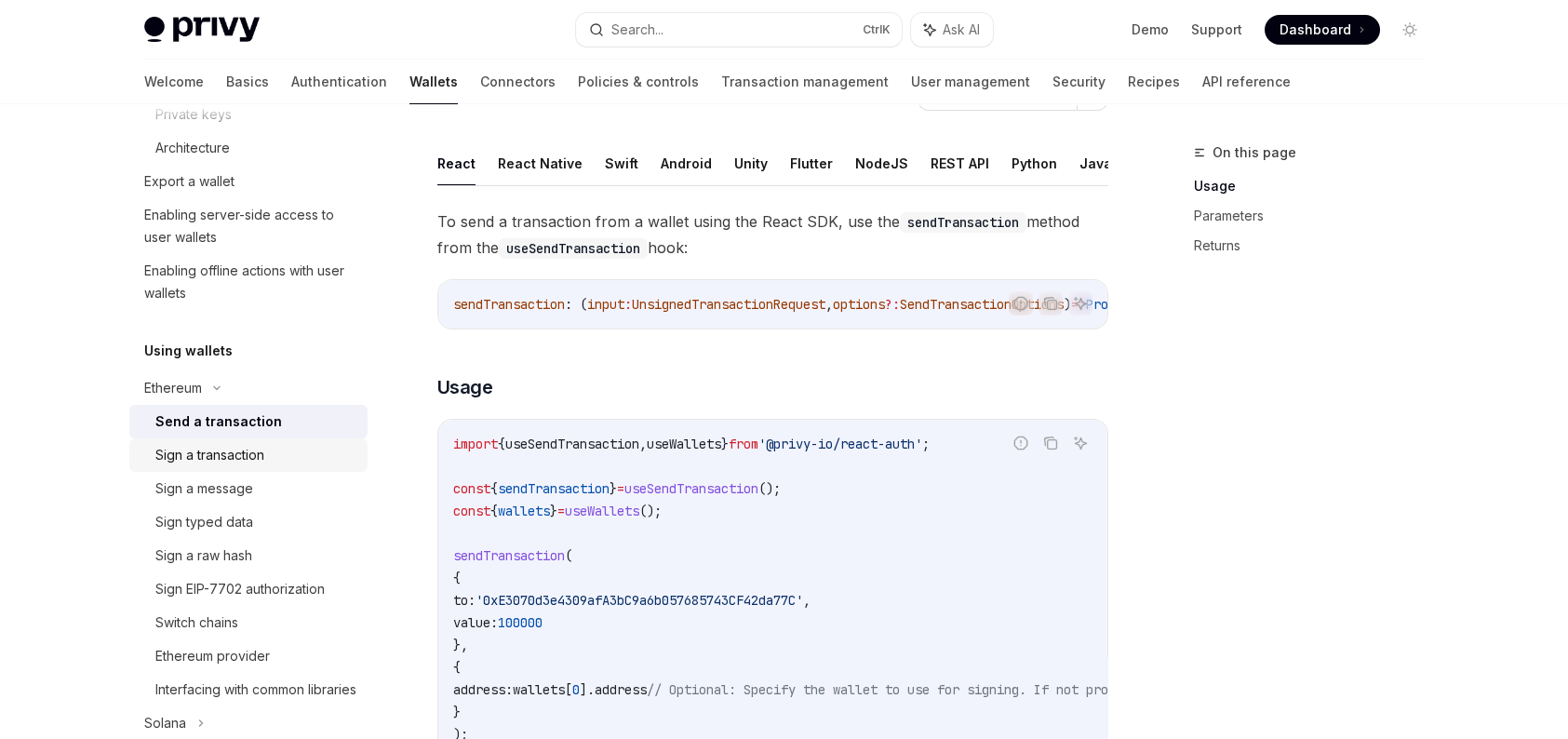
click at [183, 455] on div "Sign a transaction" at bounding box center [209, 454] width 109 height 22
click at [178, 419] on div "Send a transaction" at bounding box center [212, 421] width 115 height 22
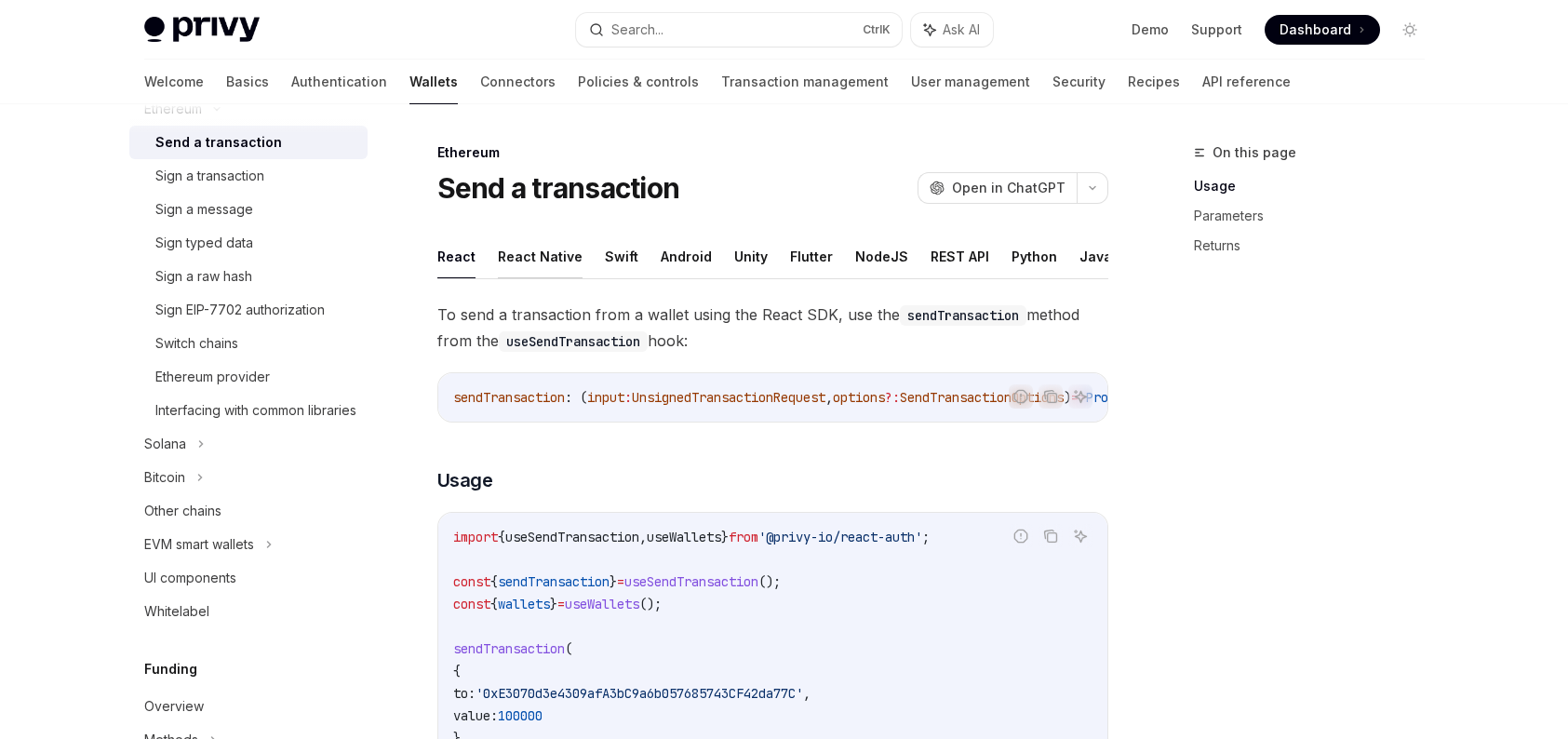
click at [522, 268] on button "React Native" at bounding box center [540, 256] width 85 height 43
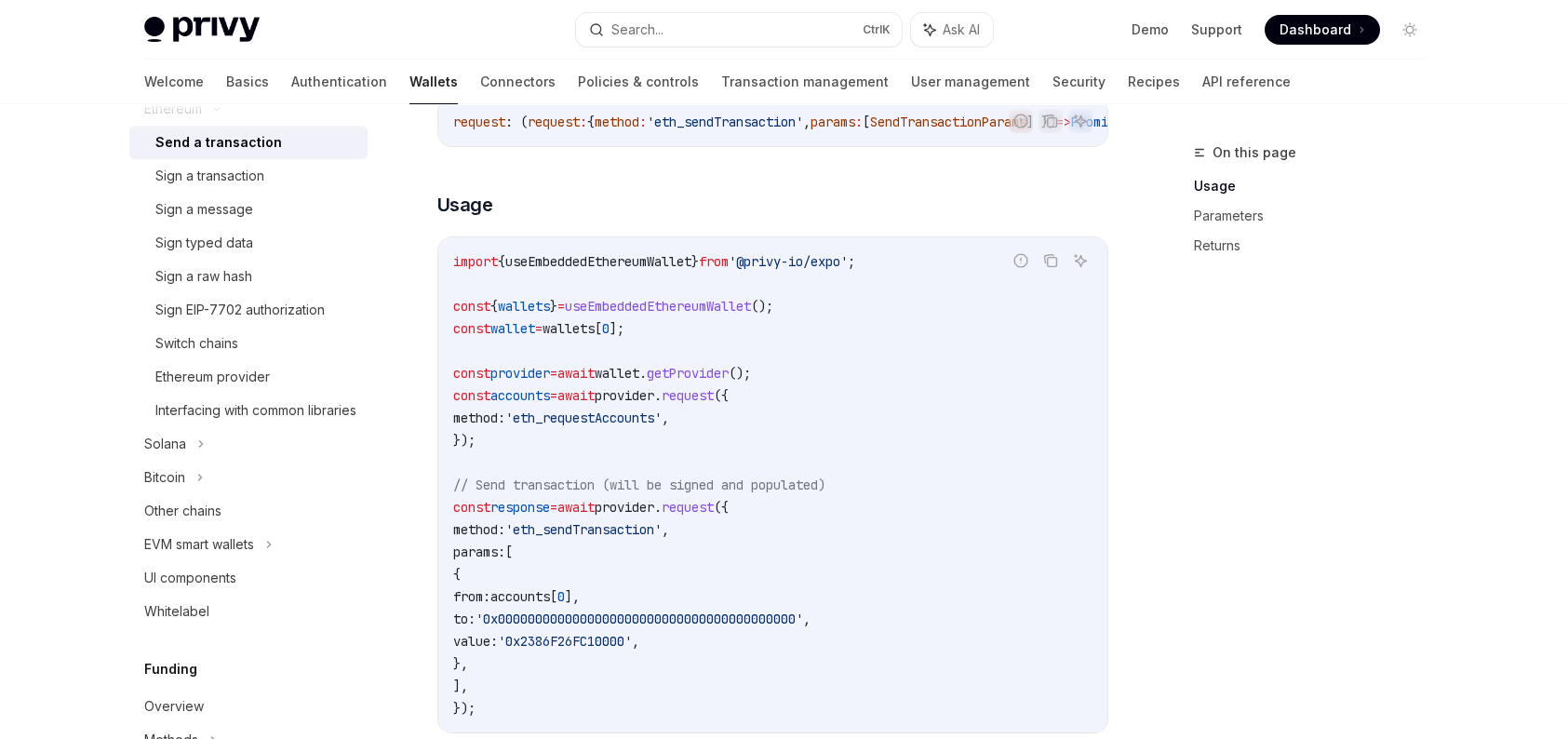
scroll to position [93, 0]
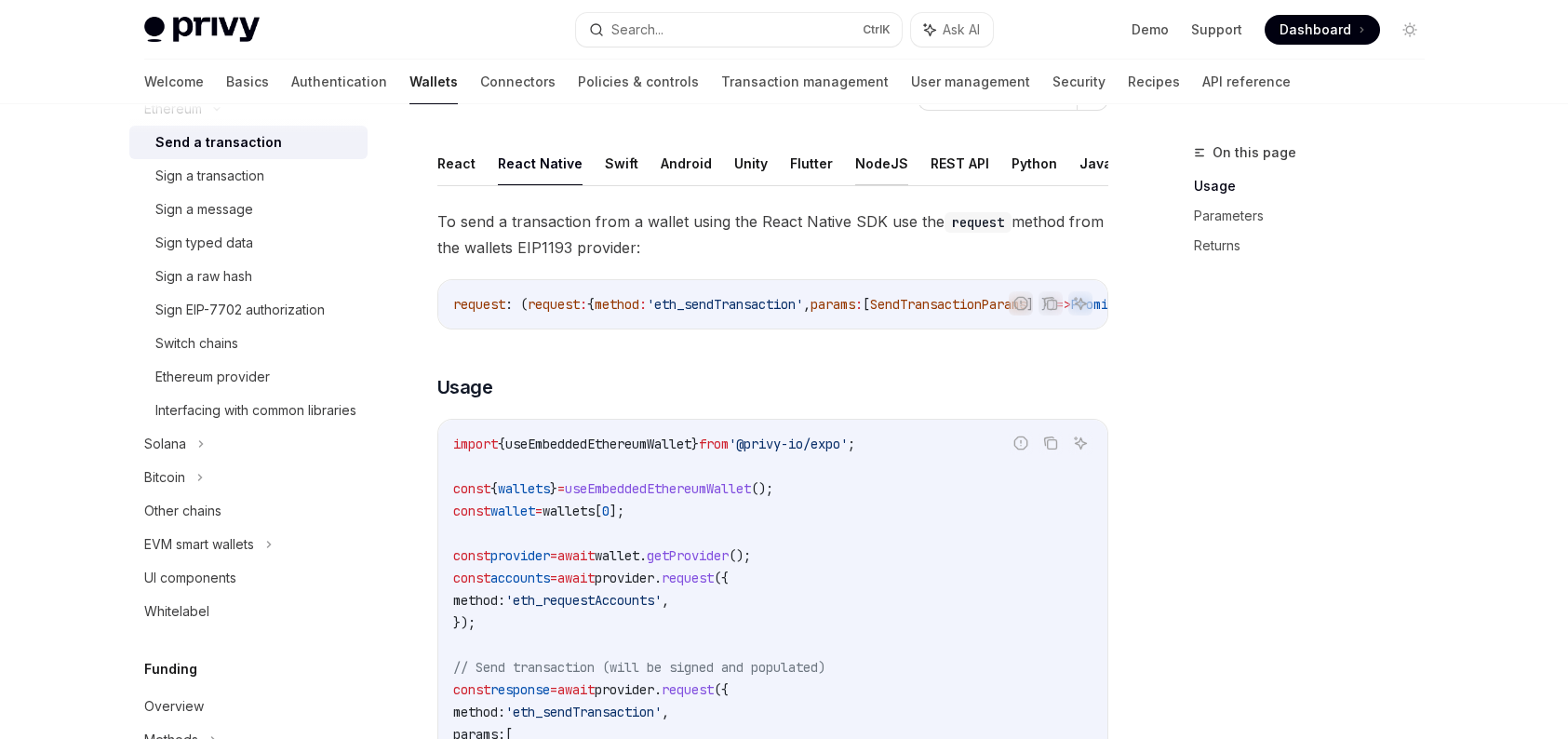
click at [885, 164] on button "NodeJS" at bounding box center [881, 163] width 53 height 43
type textarea "*"
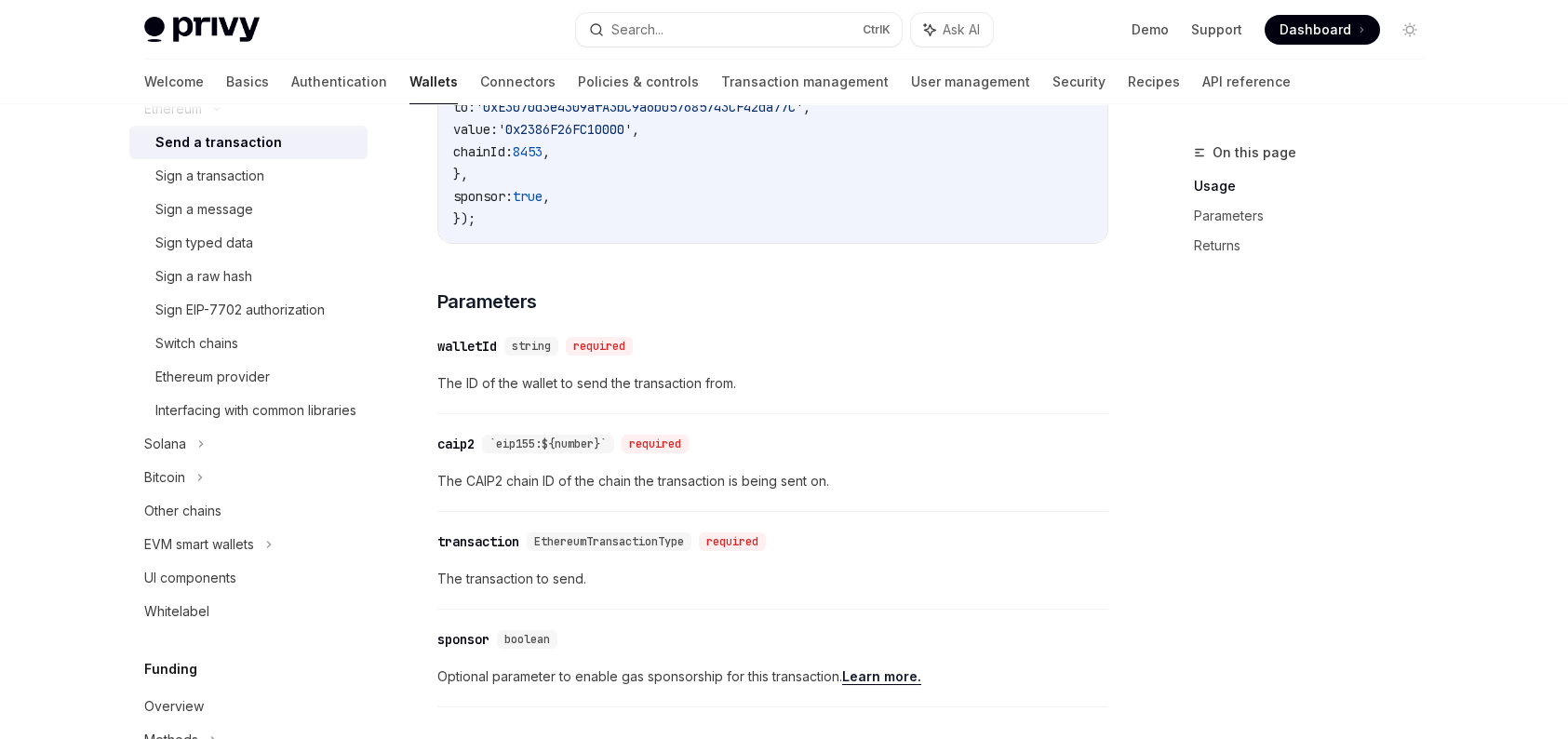
scroll to position [744, 0]
